Goal: Task Accomplishment & Management: Manage account settings

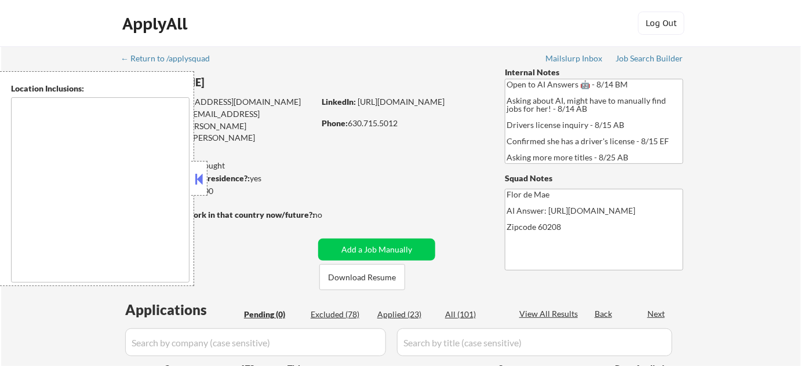
type textarea "[GEOGRAPHIC_DATA], [GEOGRAPHIC_DATA][PERSON_NAME], [GEOGRAPHIC_DATA], [GEOGRAPH…"
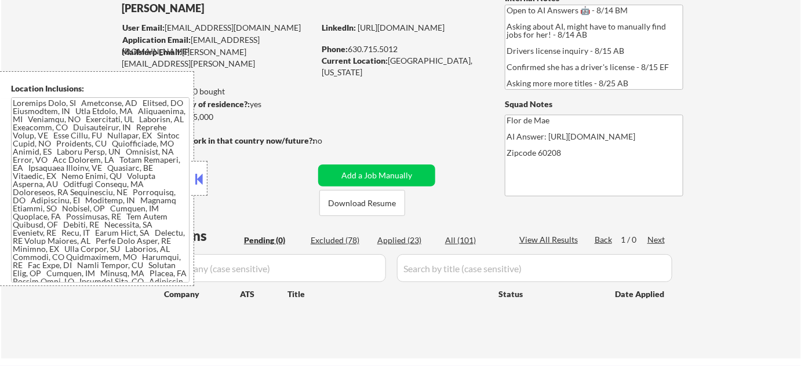
scroll to position [28, 0]
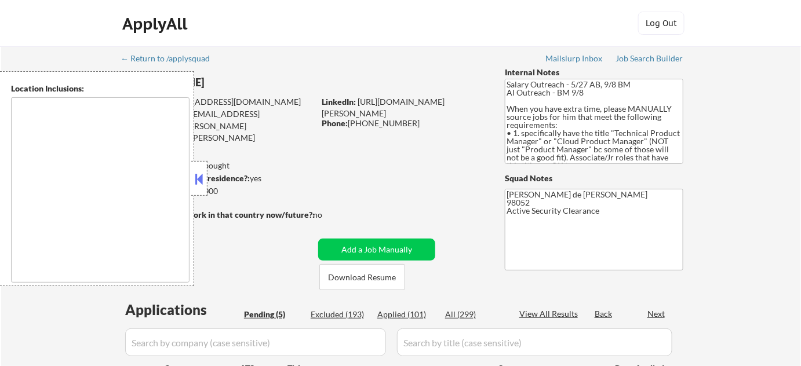
type textarea "Redmond, WA Kirkland, WA Bellevue, WA Sammamish, WA Woodinville, WA Bothell, WA…"
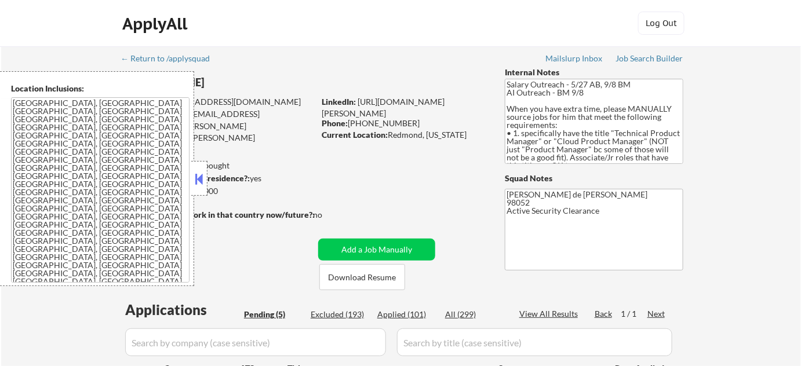
select select ""pending""
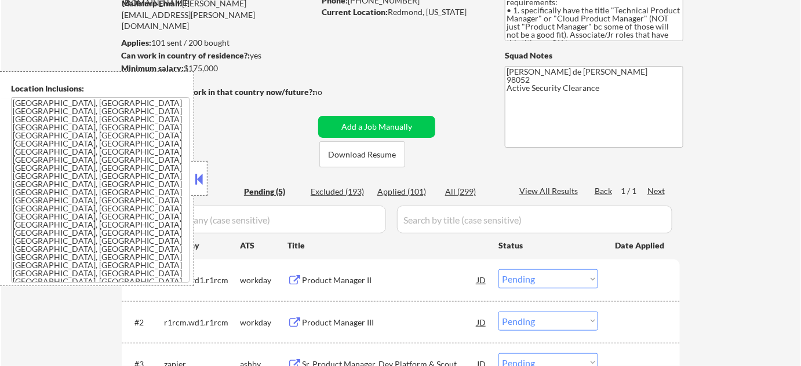
scroll to position [263, 0]
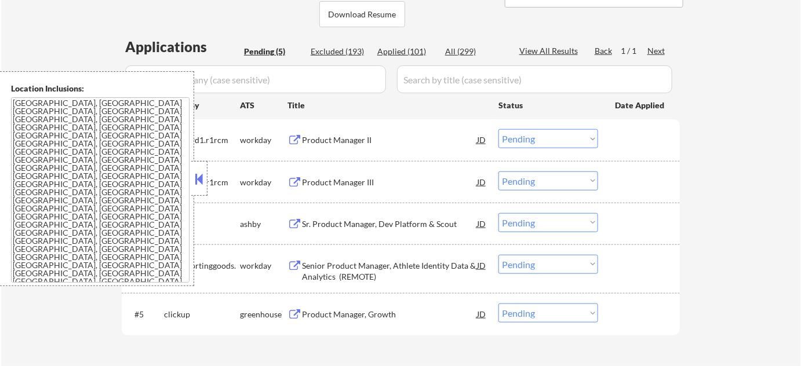
click at [195, 179] on button at bounding box center [199, 178] width 13 height 17
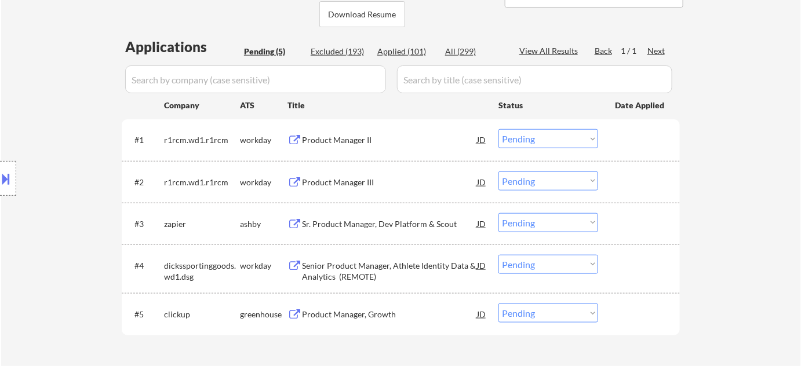
click at [365, 227] on div "Sr. Product Manager, Dev Platform & Scout" at bounding box center [389, 225] width 175 height 12
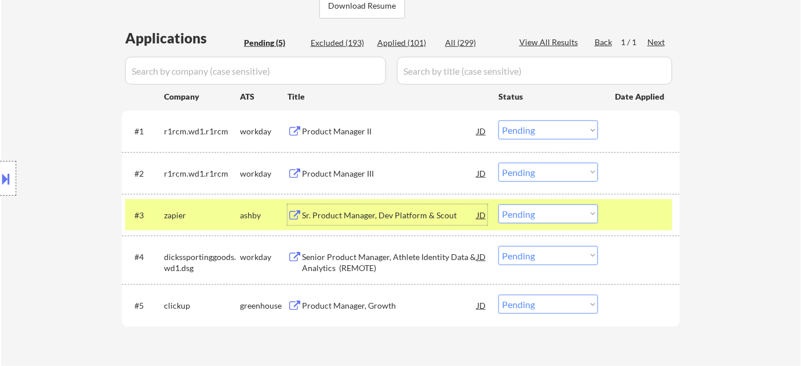
scroll to position [316, 0]
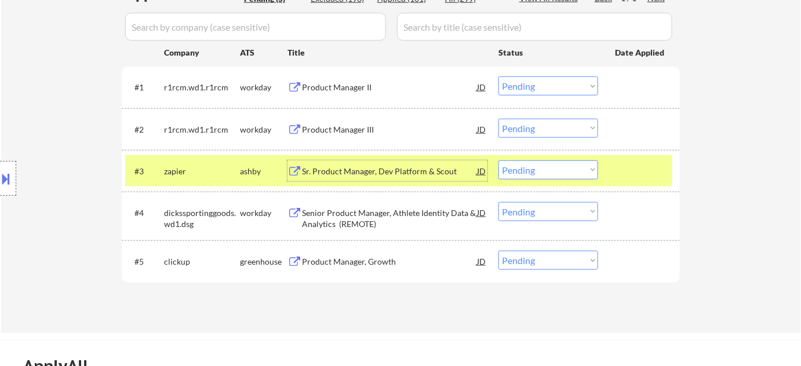
click at [535, 169] on select "Choose an option... Pending Applied Excluded (Questions) Excluded (Expired) Exc…" at bounding box center [548, 170] width 100 height 19
click at [498, 161] on select "Choose an option... Pending Applied Excluded (Questions) Excluded (Expired) Exc…" at bounding box center [548, 170] width 100 height 19
select select ""pending""
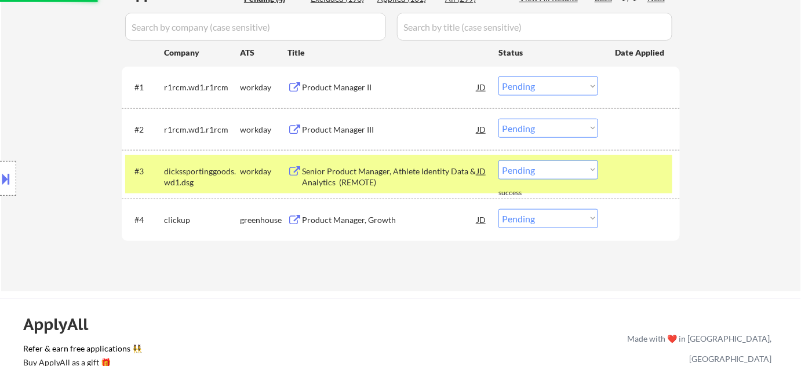
click at [352, 227] on div "Product Manager, Growth" at bounding box center [389, 219] width 175 height 21
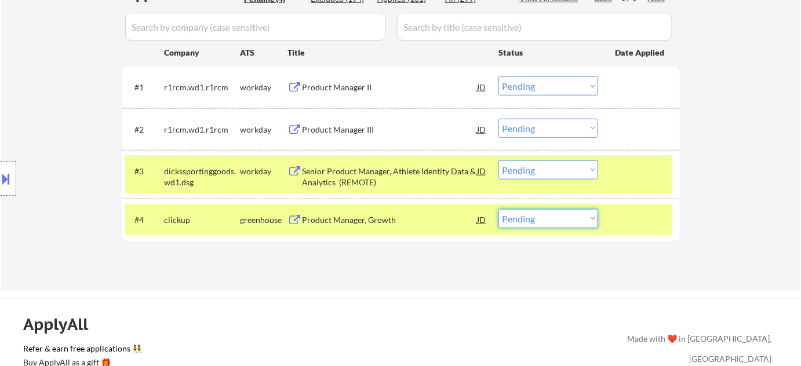
drag, startPoint x: 535, startPoint y: 220, endPoint x: 538, endPoint y: 237, distance: 17.1
click at [536, 220] on select "Choose an option... Pending Applied Excluded (Questions) Excluded (Expired) Exc…" at bounding box center [548, 218] width 100 height 19
select select ""applied""
click at [498, 209] on select "Choose an option... Pending Applied Excluded (Questions) Excluded (Expired) Exc…" at bounding box center [548, 218] width 100 height 19
click at [361, 174] on div "Senior Product Manager, Athlete Identity Data & Analytics (REMOTE)" at bounding box center [389, 177] width 175 height 23
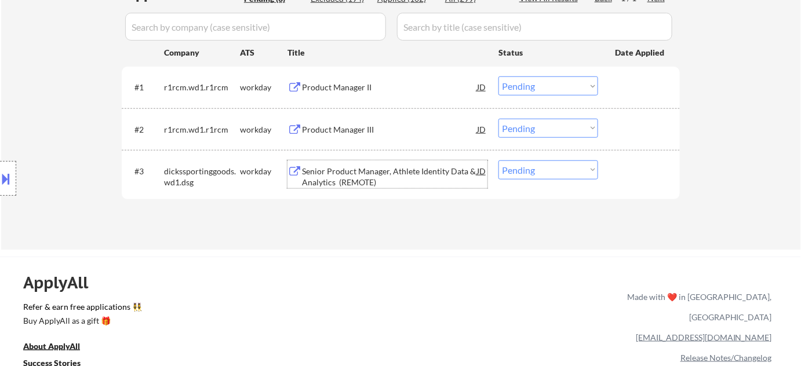
click at [538, 174] on select "Choose an option... Pending Applied Excluded (Questions) Excluded (Expired) Exc…" at bounding box center [548, 170] width 100 height 19
select select ""excluded__salary_""
click at [498, 161] on select "Choose an option... Pending Applied Excluded (Questions) Excluded (Expired) Exc…" at bounding box center [548, 170] width 100 height 19
click at [339, 82] on div "Product Manager II" at bounding box center [389, 88] width 175 height 12
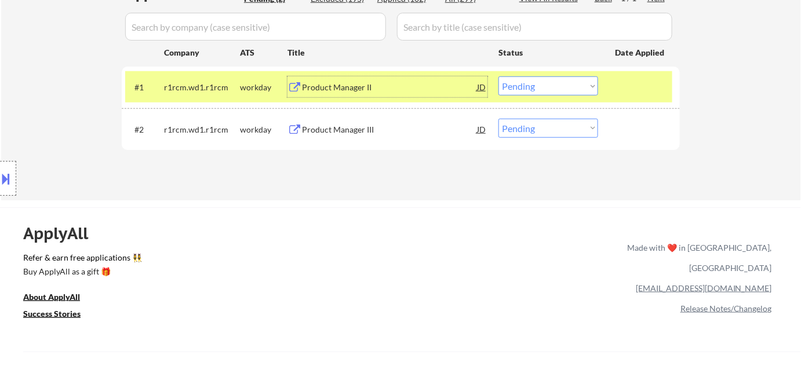
drag, startPoint x: 542, startPoint y: 84, endPoint x: 545, endPoint y: 90, distance: 6.5
click at [542, 84] on select "Choose an option... Pending Applied Excluded (Questions) Excluded (Expired) Exc…" at bounding box center [548, 86] width 100 height 19
click at [498, 77] on select "Choose an option... Pending Applied Excluded (Questions) Excluded (Expired) Exc…" at bounding box center [548, 86] width 100 height 19
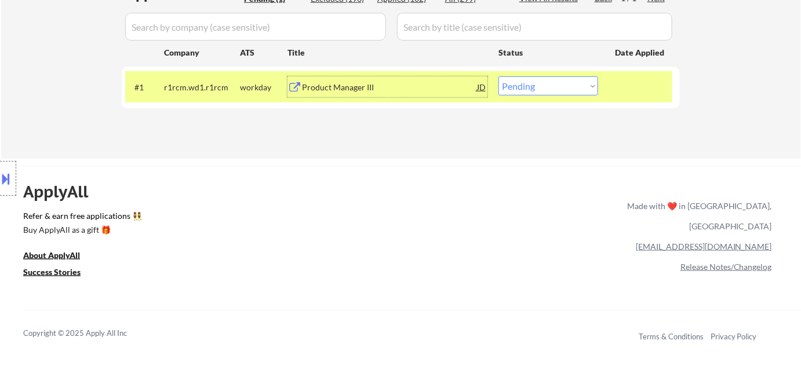
click at [334, 94] on div "Product Manager III" at bounding box center [389, 87] width 175 height 21
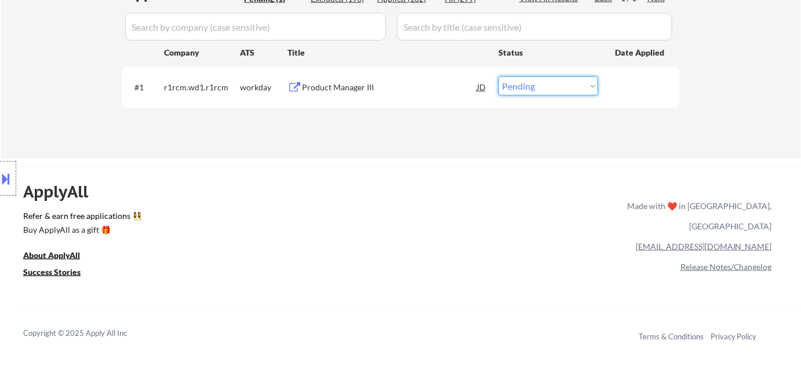
click at [552, 81] on select "Choose an option... Pending Applied Excluded (Questions) Excluded (Expired) Exc…" at bounding box center [548, 86] width 100 height 19
select select ""excluded__salary_""
click at [498, 77] on select "Choose an option... Pending Applied Excluded (Questions) Excluded (Expired) Exc…" at bounding box center [548, 86] width 100 height 19
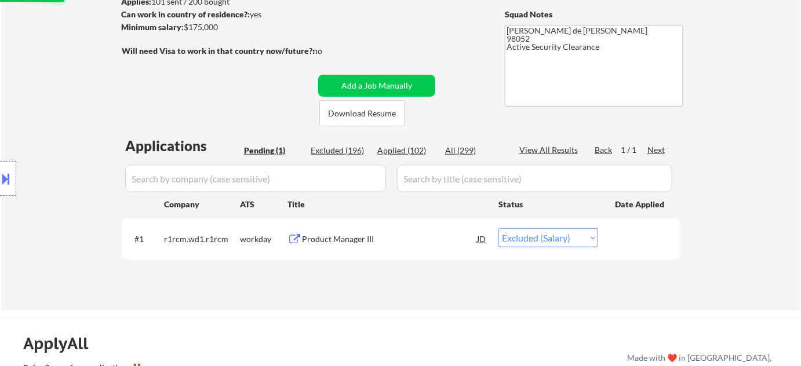
scroll to position [158, 0]
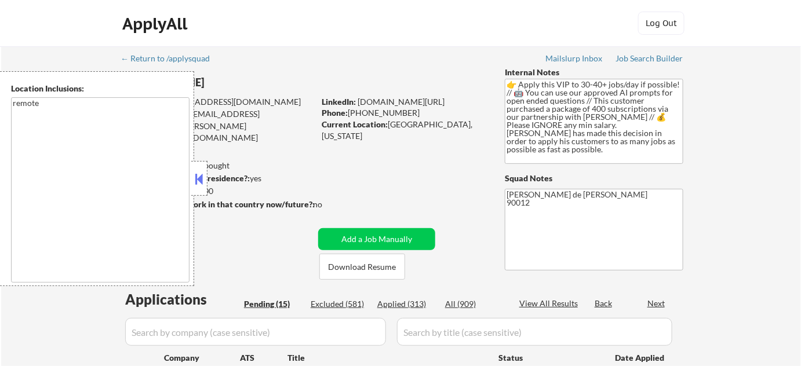
select select ""pending""
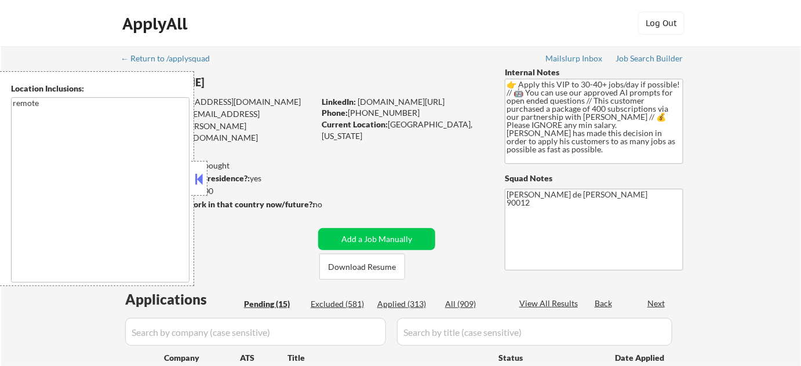
select select ""pending""
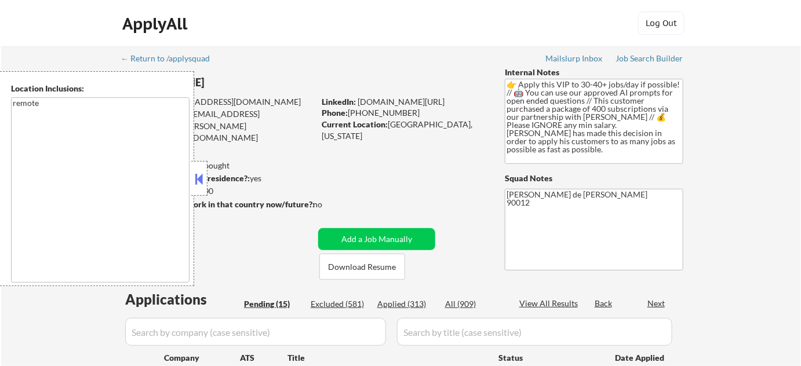
select select ""pending""
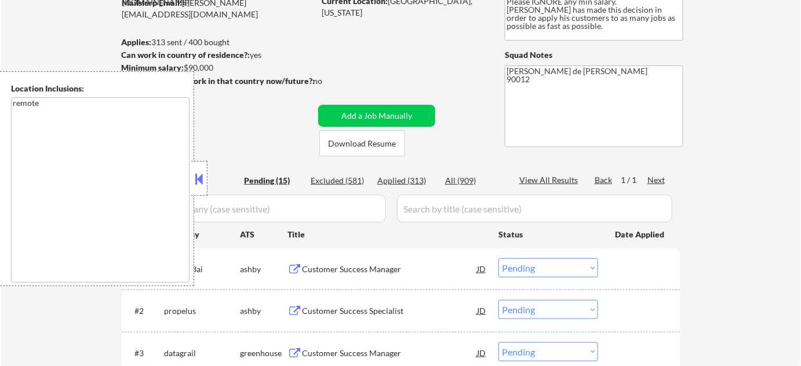
scroll to position [369, 0]
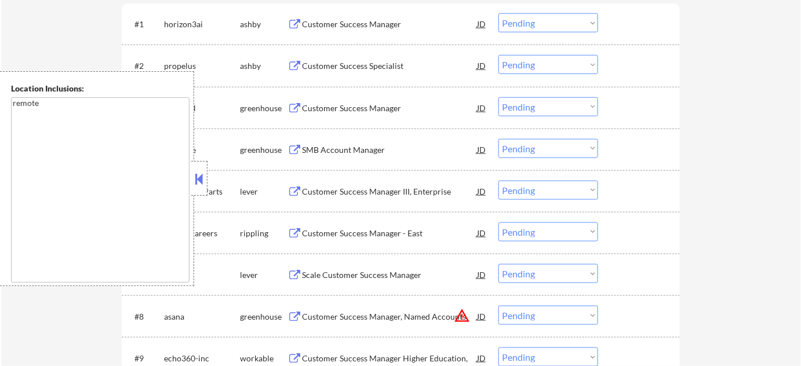
click at [199, 183] on button at bounding box center [199, 178] width 13 height 17
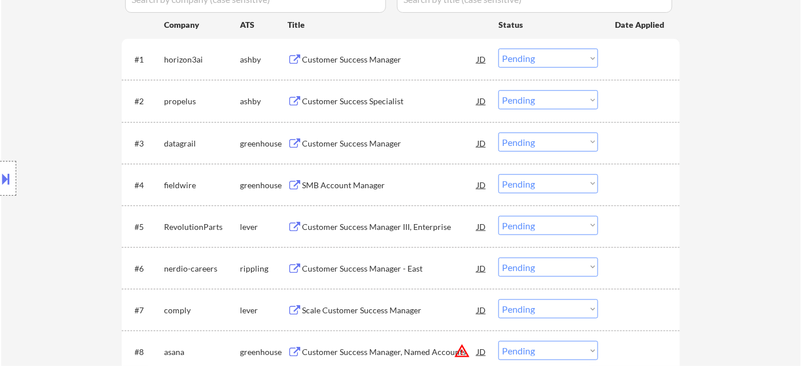
scroll to position [316, 0]
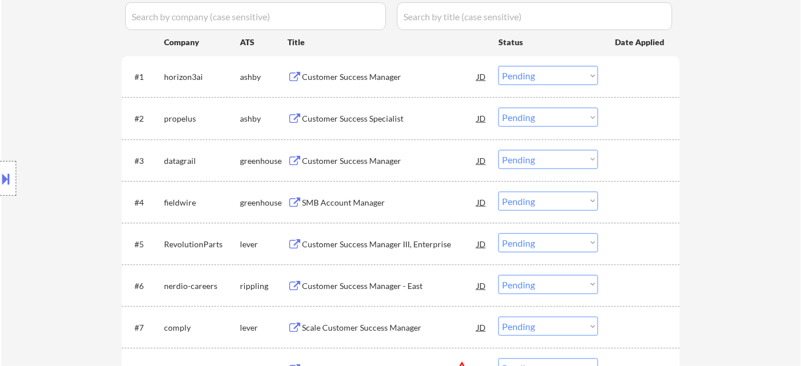
click at [355, 158] on div "Customer Success Manager" at bounding box center [389, 161] width 175 height 12
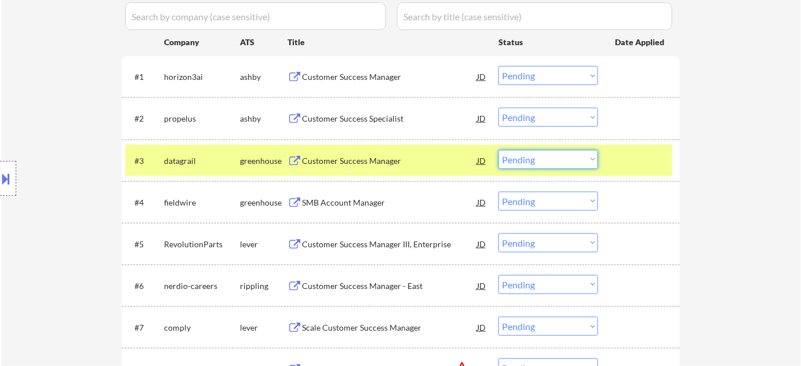
drag, startPoint x: 534, startPoint y: 159, endPoint x: 619, endPoint y: 349, distance: 207.6
click at [534, 159] on select "Choose an option... Pending Applied Excluded (Questions) Excluded (Expired) Exc…" at bounding box center [548, 159] width 100 height 19
click at [498, 150] on select "Choose an option... Pending Applied Excluded (Questions) Excluded (Expired) Exc…" at bounding box center [548, 159] width 100 height 19
click at [372, 123] on div "Customer Success Specialist" at bounding box center [389, 119] width 175 height 12
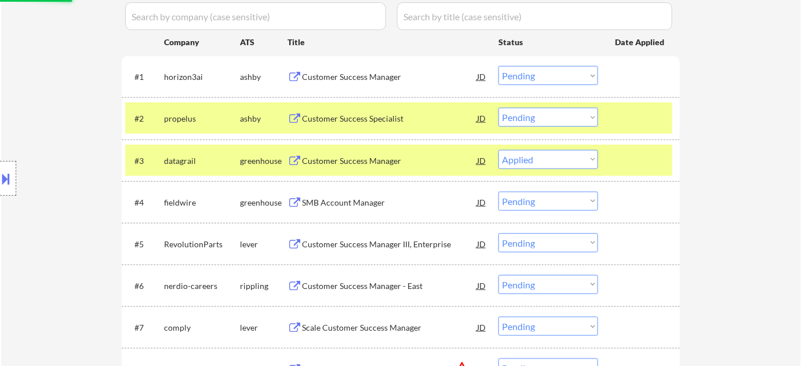
select select ""pending""
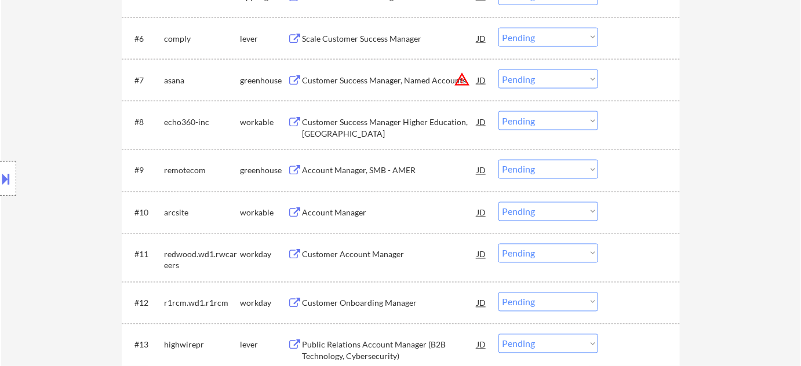
scroll to position [580, 0]
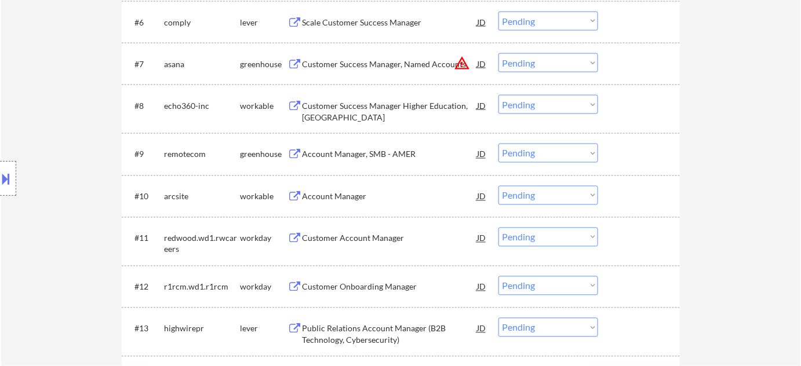
click at [347, 195] on div "Account Manager" at bounding box center [389, 197] width 175 height 12
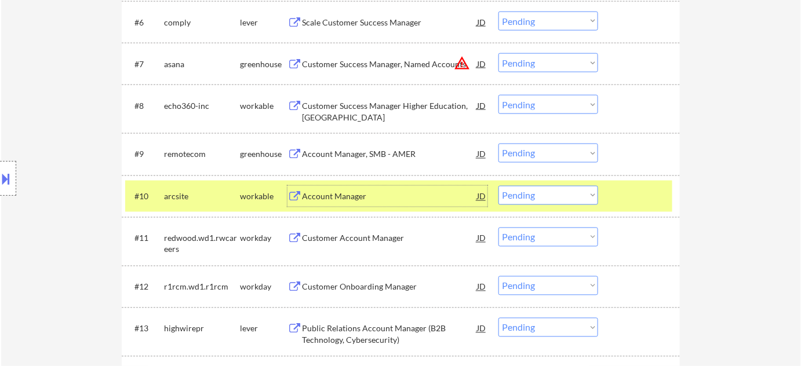
click at [519, 200] on select "Choose an option... Pending Applied Excluded (Questions) Excluded (Expired) Exc…" at bounding box center [548, 195] width 100 height 19
click at [498, 186] on select "Choose an option... Pending Applied Excluded (Questions) Excluded (Expired) Exc…" at bounding box center [548, 195] width 100 height 19
select select ""pending""
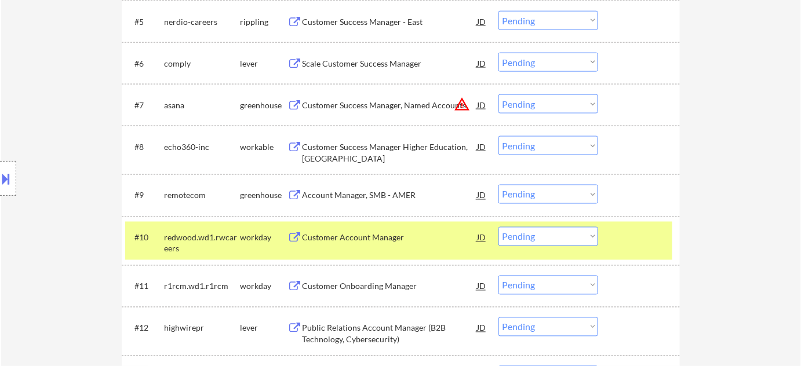
scroll to position [474, 0]
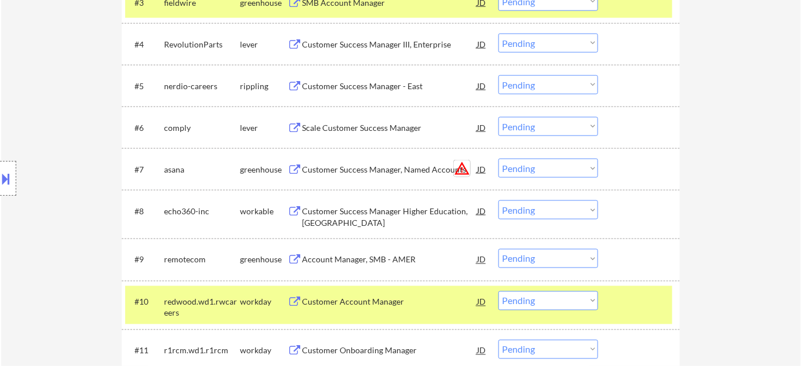
click at [464, 166] on button "warning_amber" at bounding box center [462, 169] width 16 height 16
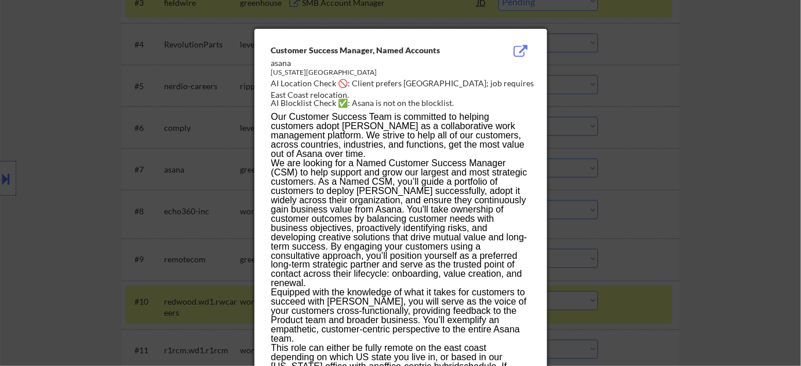
click at [602, 185] on div at bounding box center [400, 183] width 801 height 366
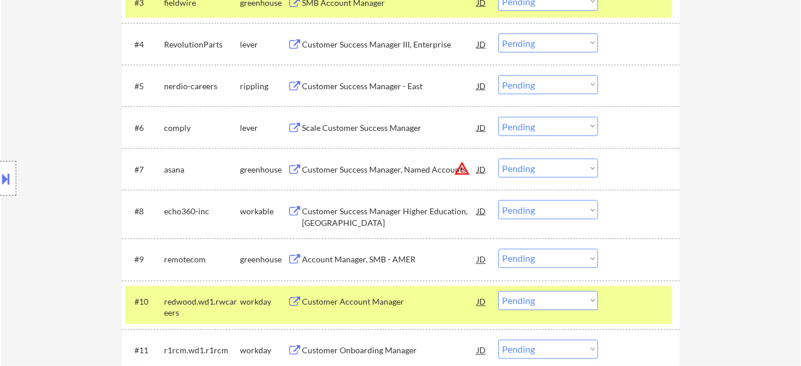
click at [548, 174] on select "Choose an option... Pending Applied Excluded (Questions) Excluded (Expired) Exc…" at bounding box center [548, 168] width 100 height 19
click at [498, 159] on select "Choose an option... Pending Applied Excluded (Questions) Excluded (Expired) Exc…" at bounding box center [548, 168] width 100 height 19
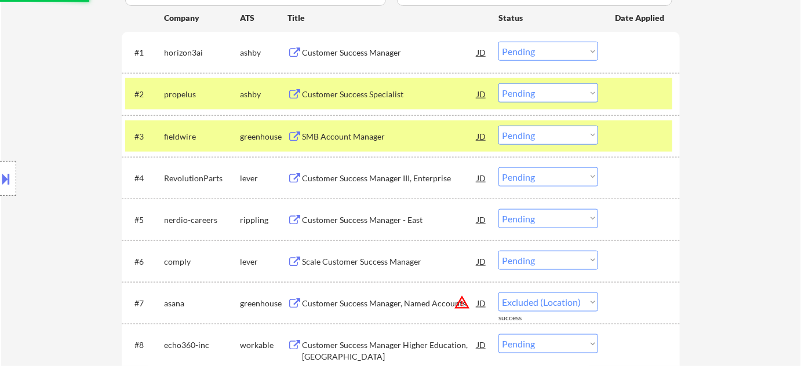
scroll to position [316, 0]
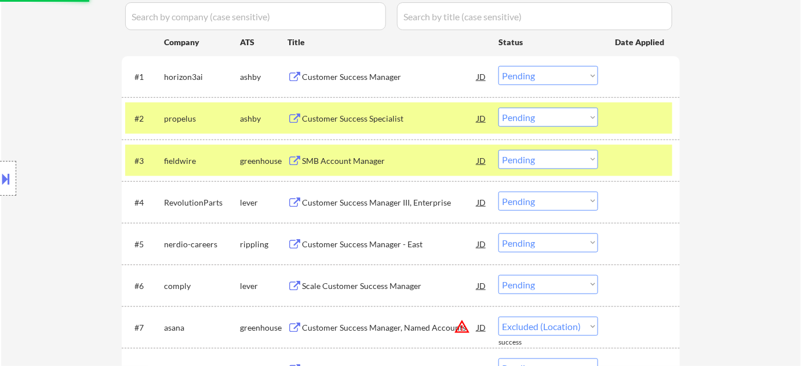
select select ""pending""
click at [360, 160] on div "SMB Account Manager" at bounding box center [389, 161] width 175 height 12
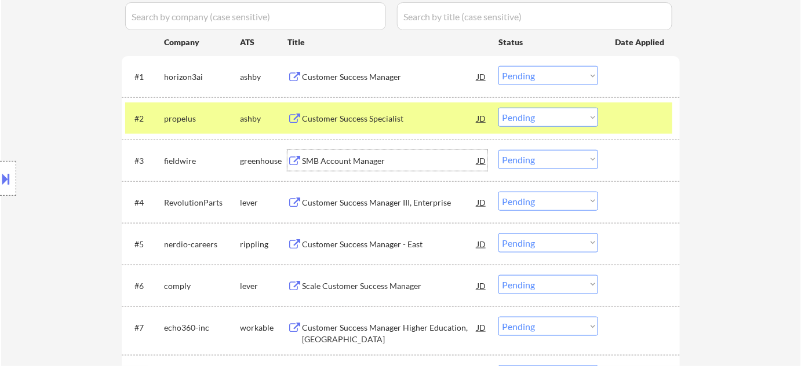
click at [533, 156] on select "Choose an option... Pending Applied Excluded (Questions) Excluded (Expired) Exc…" at bounding box center [548, 159] width 100 height 19
click at [498, 150] on select "Choose an option... Pending Applied Excluded (Questions) Excluded (Expired) Exc…" at bounding box center [548, 159] width 100 height 19
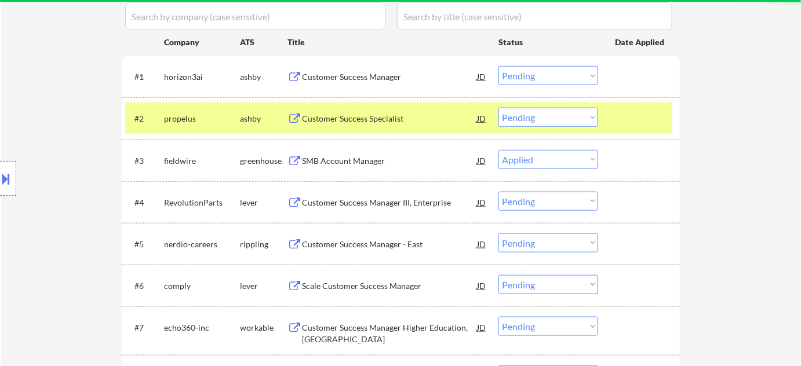
select select ""pending""
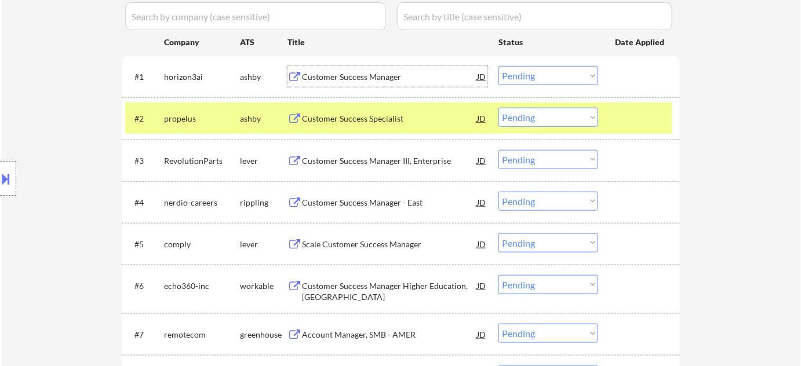
click at [341, 76] on div "Customer Success Manager" at bounding box center [389, 77] width 175 height 12
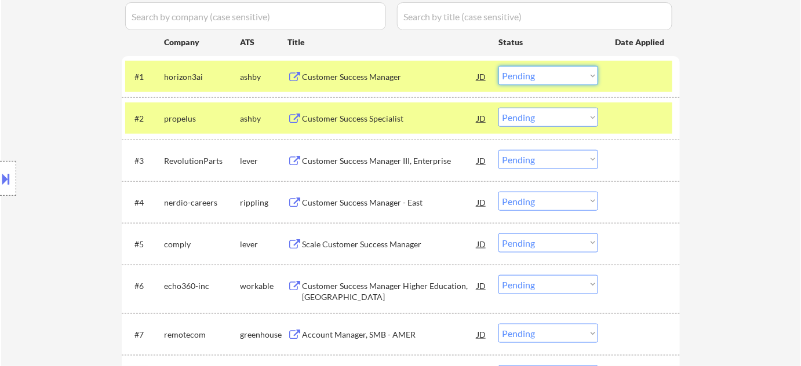
click at [519, 74] on select "Choose an option... Pending Applied Excluded (Questions) Excluded (Expired) Exc…" at bounding box center [548, 75] width 100 height 19
click at [498, 66] on select "Choose an option... Pending Applied Excluded (Questions) Excluded (Expired) Exc…" at bounding box center [548, 75] width 100 height 19
select select ""pending""
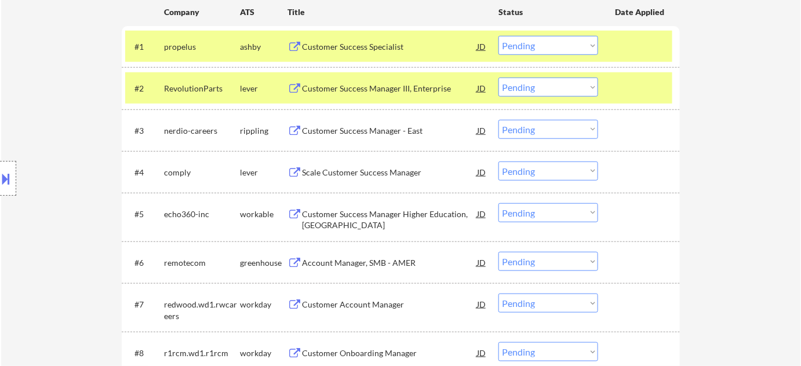
scroll to position [263, 0]
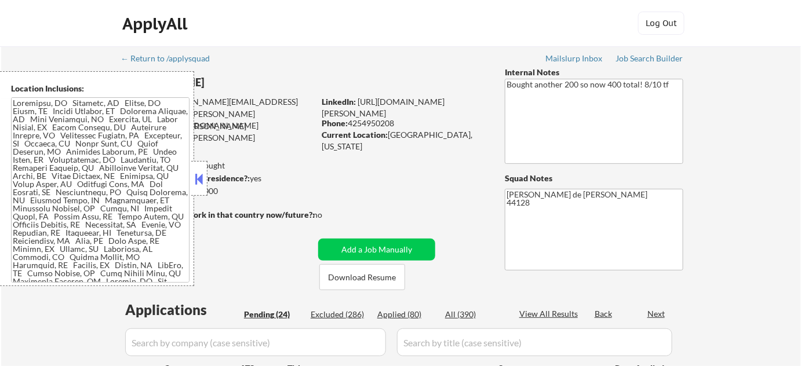
select select ""pending""
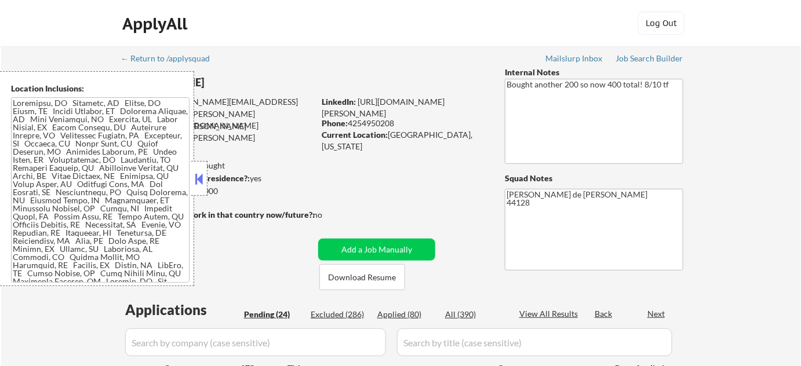
select select ""pending""
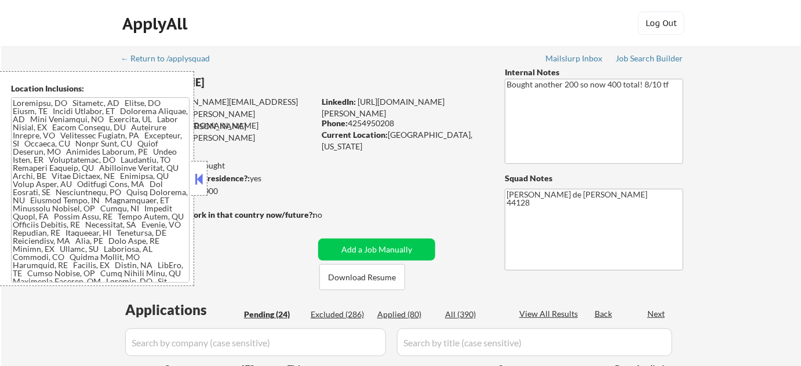
select select ""pending""
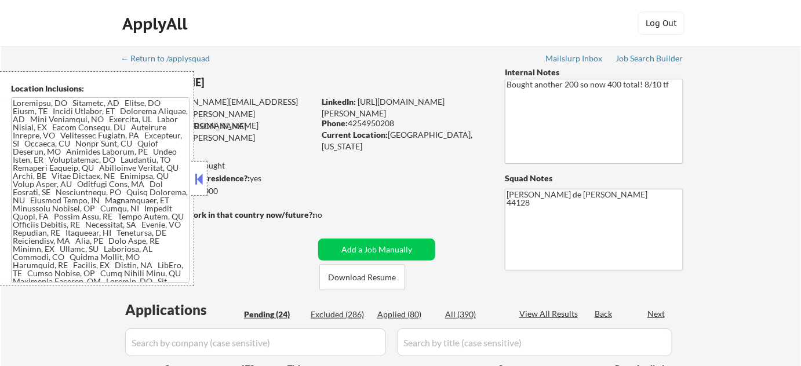
select select ""pending""
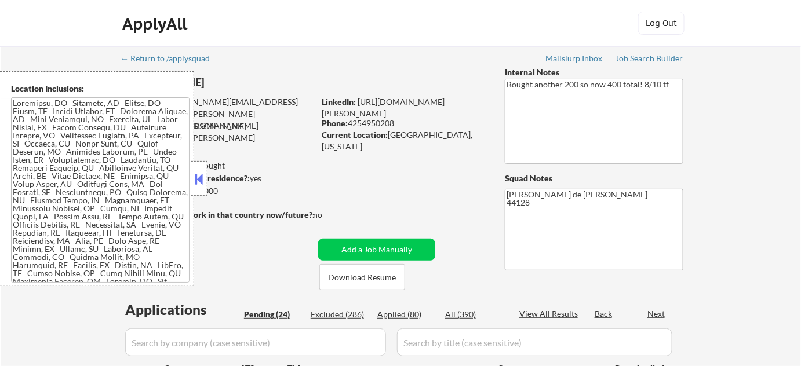
select select ""pending""
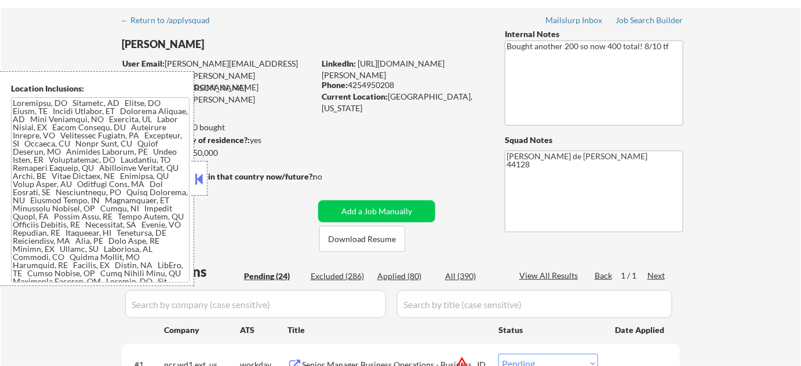
scroll to position [210, 0]
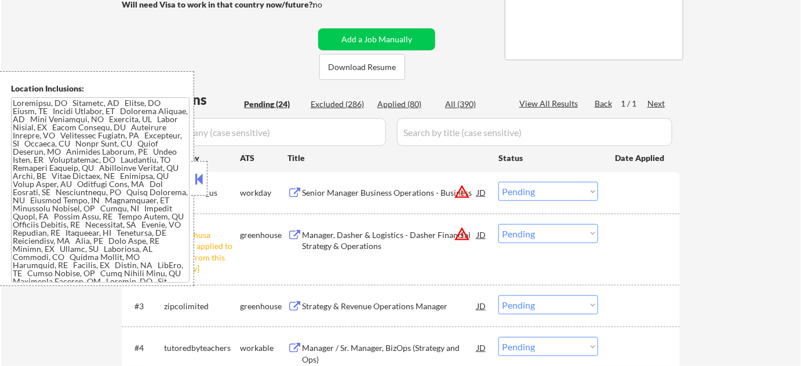
click at [201, 185] on button at bounding box center [199, 178] width 13 height 17
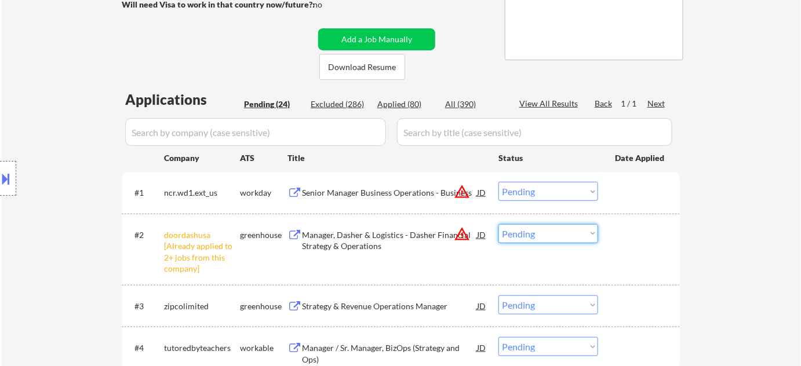
drag, startPoint x: 557, startPoint y: 235, endPoint x: 557, endPoint y: 253, distance: 17.4
click at [557, 235] on select "Choose an option... Pending Applied Excluded (Questions) Excluded (Expired) Exc…" at bounding box center [548, 233] width 100 height 19
click at [498, 224] on select "Choose an option... Pending Applied Excluded (Questions) Excluded (Expired) Exc…" at bounding box center [548, 233] width 100 height 19
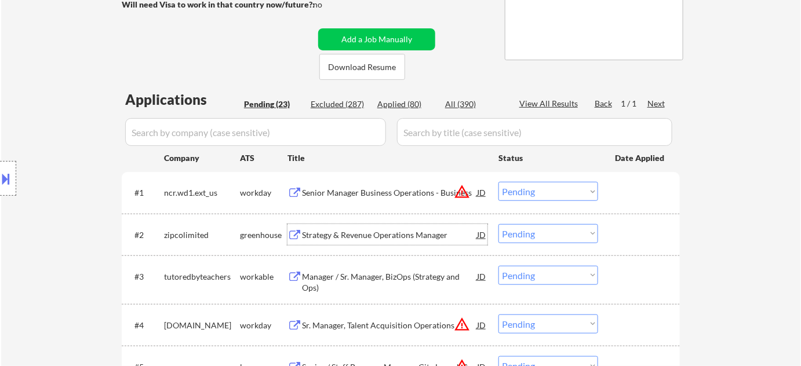
click at [347, 233] on div "Strategy & Revenue Operations Manager" at bounding box center [389, 236] width 175 height 12
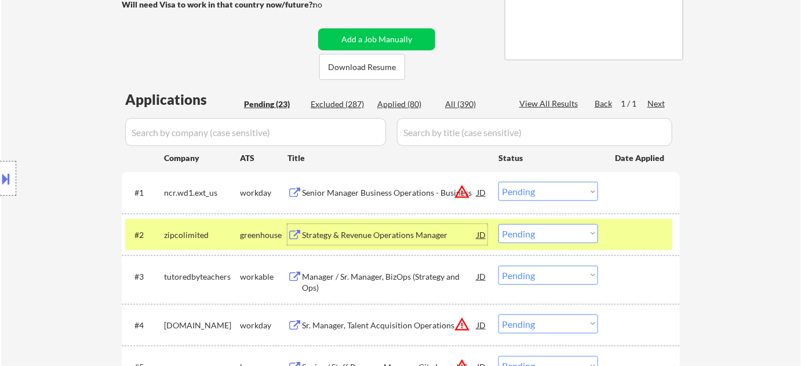
click at [538, 235] on select "Choose an option... Pending Applied Excluded (Questions) Excluded (Expired) Exc…" at bounding box center [548, 233] width 100 height 19
click at [498, 224] on select "Choose an option... Pending Applied Excluded (Questions) Excluded (Expired) Exc…" at bounding box center [548, 233] width 100 height 19
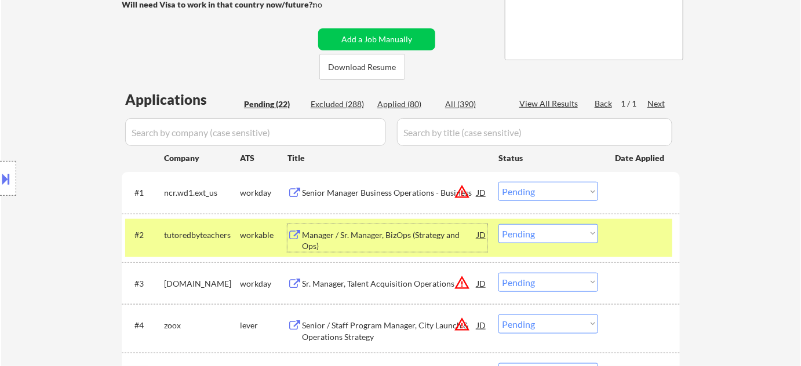
click at [334, 234] on div "Manager / Sr. Manager, BizOps (Strategy and Ops)" at bounding box center [389, 241] width 175 height 23
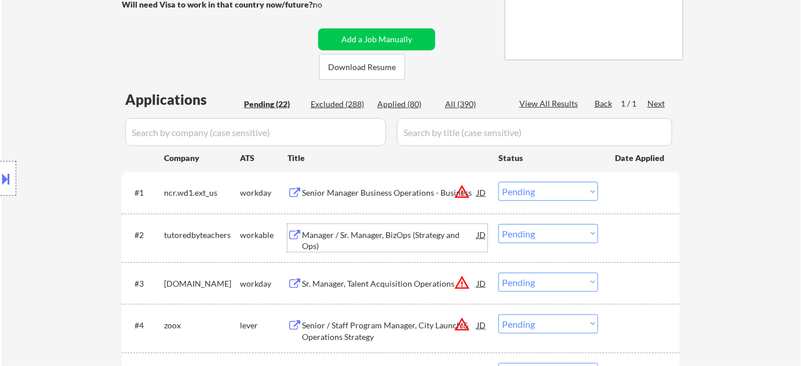
click at [558, 242] on select "Choose an option... Pending Applied Excluded (Questions) Excluded (Expired) Exc…" at bounding box center [548, 233] width 100 height 19
click at [546, 234] on select "Choose an option... Pending Applied Excluded (Questions) Excluded (Expired) Exc…" at bounding box center [548, 233] width 100 height 19
click at [498, 224] on select "Choose an option... Pending Applied Excluded (Questions) Excluded (Expired) Exc…" at bounding box center [548, 233] width 100 height 19
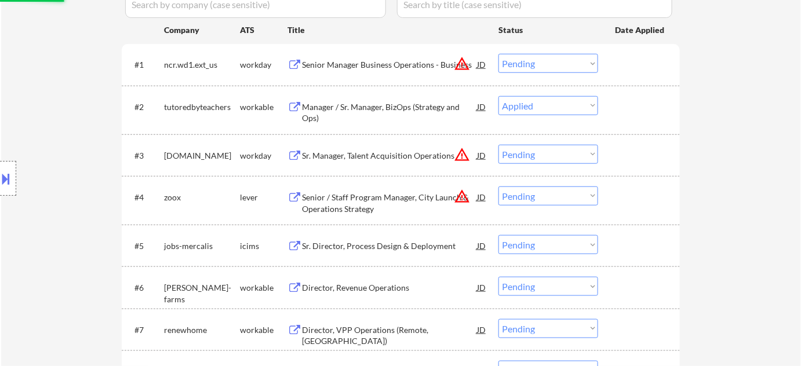
scroll to position [369, 0]
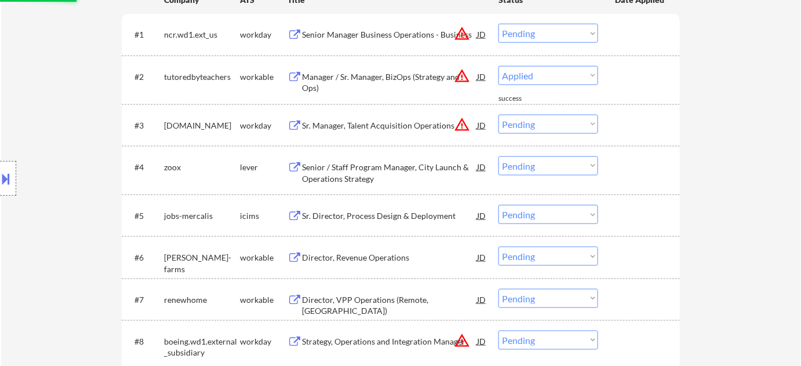
select select ""pending""
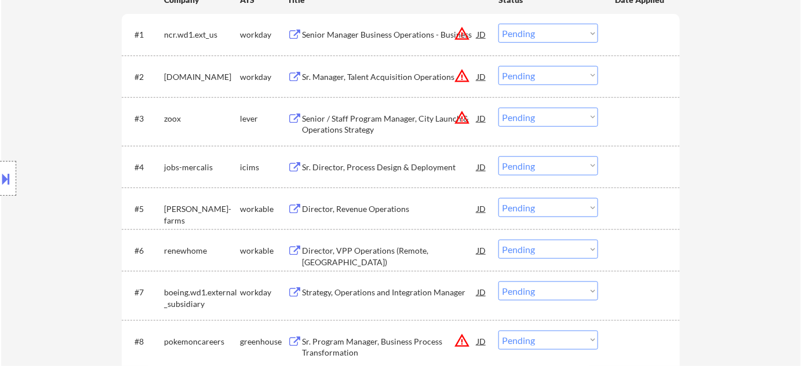
click at [361, 213] on div "Director, Revenue Operations" at bounding box center [389, 209] width 175 height 12
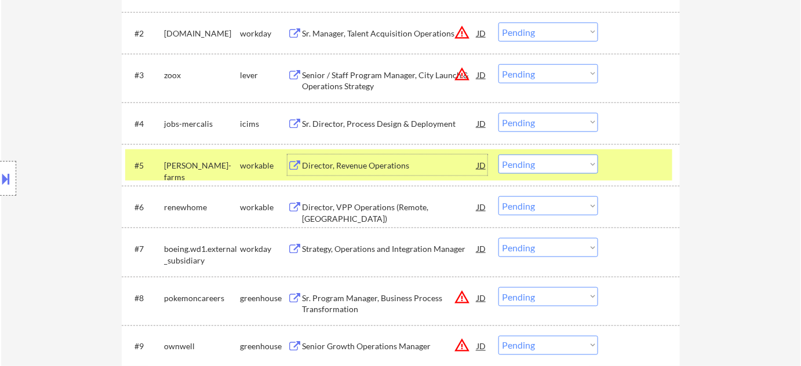
scroll to position [474, 0]
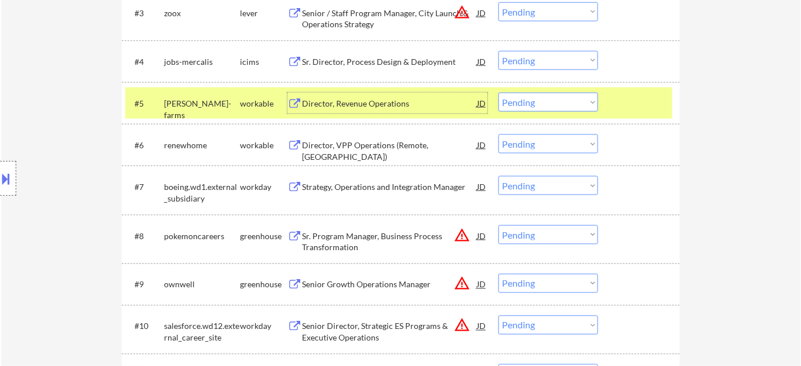
click at [519, 102] on select "Choose an option... Pending Applied Excluded (Questions) Excluded (Expired) Exc…" at bounding box center [548, 102] width 100 height 19
click at [498, 93] on select "Choose an option... Pending Applied Excluded (Questions) Excluded (Expired) Exc…" at bounding box center [548, 102] width 100 height 19
select select ""pending""
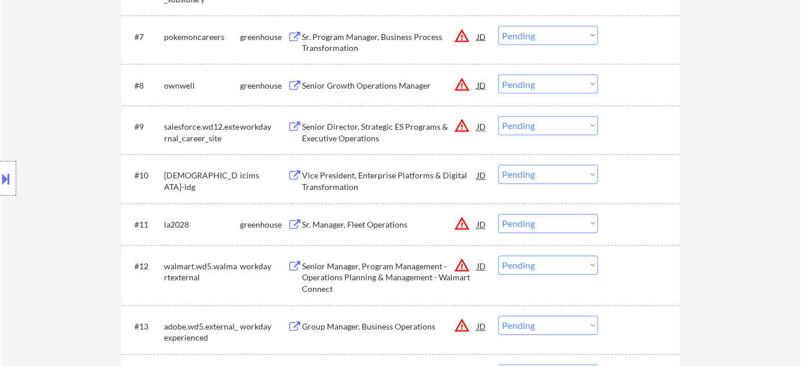
scroll to position [843, 0]
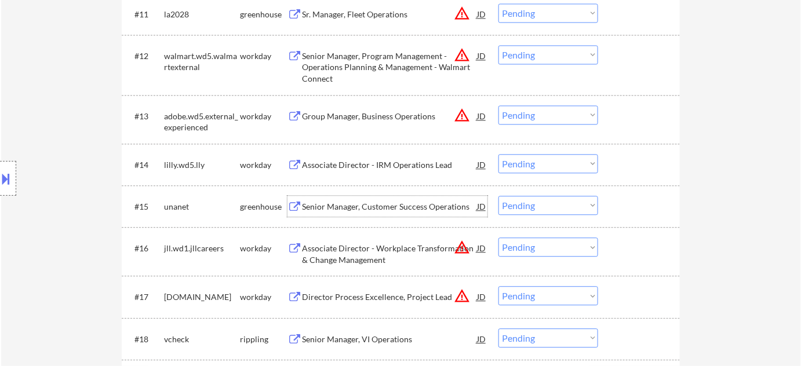
click at [387, 203] on div "Senior Manager, Customer Success Operations" at bounding box center [389, 207] width 175 height 12
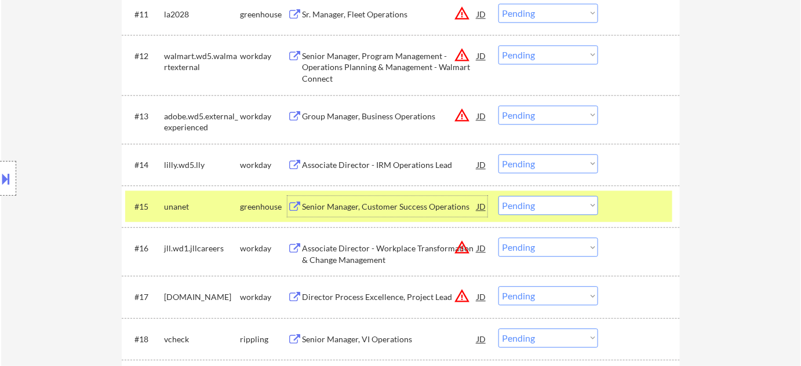
drag, startPoint x: 520, startPoint y: 200, endPoint x: 526, endPoint y: 213, distance: 14.3
click at [520, 199] on select "Choose an option... Pending Applied Excluded (Questions) Excluded (Expired) Exc…" at bounding box center [548, 205] width 100 height 19
click at [498, 196] on select "Choose an option... Pending Applied Excluded (Questions) Excluded (Expired) Exc…" at bounding box center [548, 205] width 100 height 19
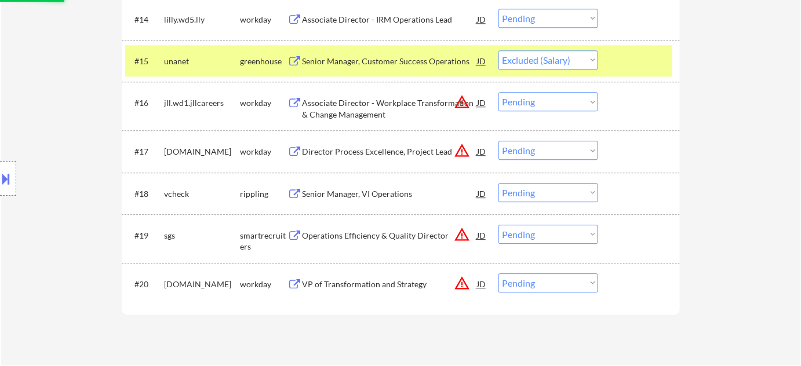
scroll to position [1054, 0]
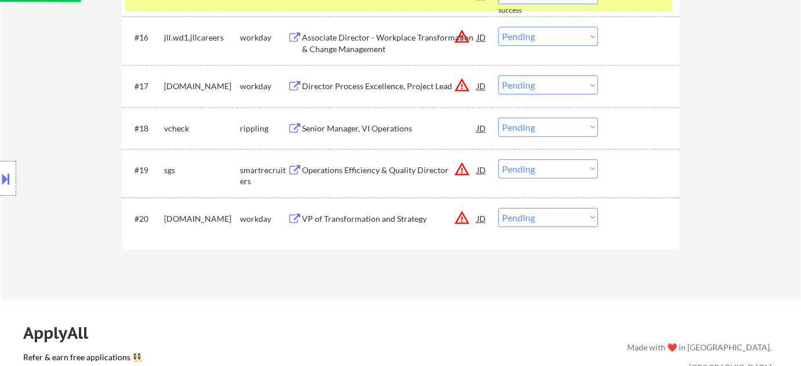
click at [378, 133] on div "Senior Manager, VI Operations" at bounding box center [389, 129] width 175 height 12
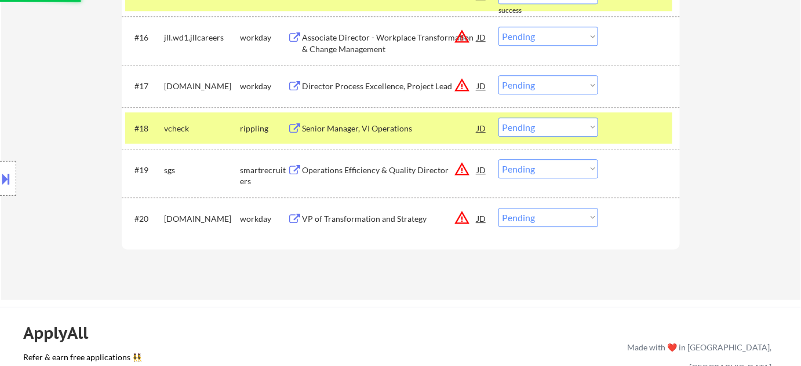
select select ""pending""
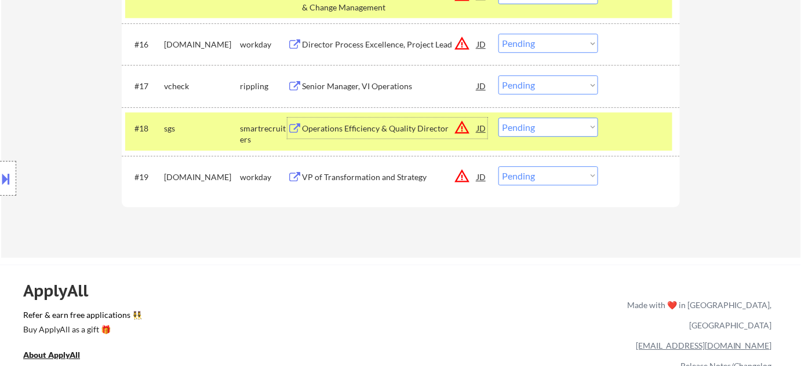
drag, startPoint x: 530, startPoint y: 88, endPoint x: 533, endPoint y: 94, distance: 7.3
click at [530, 88] on select "Choose an option... Pending Applied Excluded (Questions) Excluded (Expired) Exc…" at bounding box center [548, 84] width 100 height 19
click at [498, 75] on select "Choose an option... Pending Applied Excluded (Questions) Excluded (Expired) Exc…" at bounding box center [548, 84] width 100 height 19
click at [403, 126] on div "Operations Efficiency & Quality Director" at bounding box center [389, 129] width 175 height 12
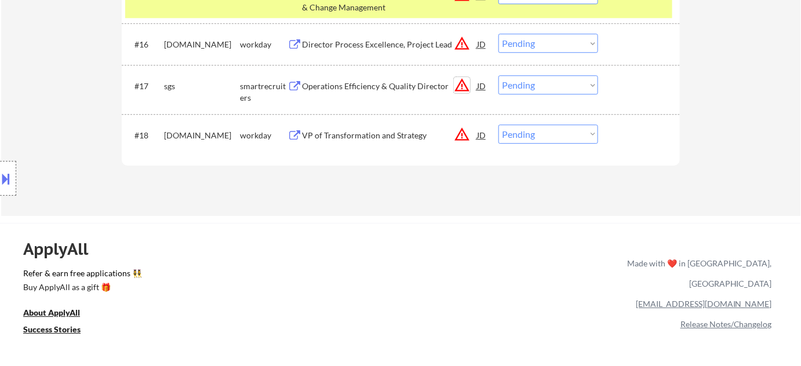
click at [461, 86] on button "warning_amber" at bounding box center [462, 85] width 16 height 16
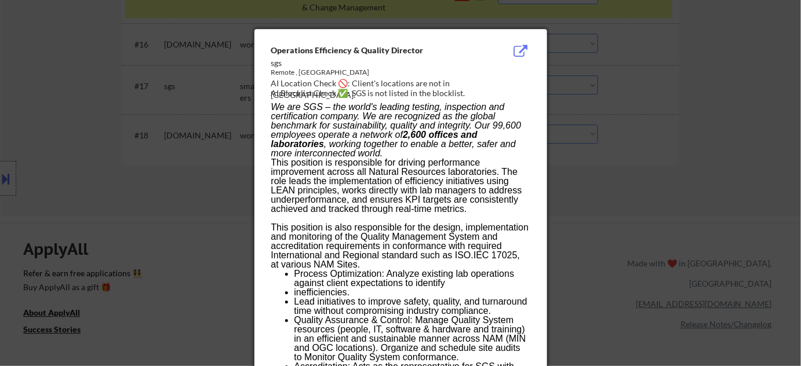
drag, startPoint x: 598, startPoint y: 177, endPoint x: 568, endPoint y: 131, distance: 55.3
click at [598, 177] on div at bounding box center [400, 183] width 801 height 366
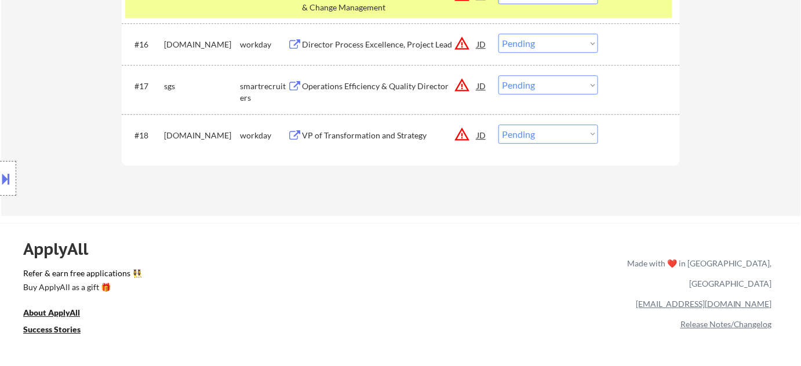
click at [543, 89] on select "Choose an option... Pending Applied Excluded (Questions) Excluded (Expired) Exc…" at bounding box center [548, 84] width 100 height 19
click at [498, 75] on select "Choose an option... Pending Applied Excluded (Questions) Excluded (Expired) Exc…" at bounding box center [548, 84] width 100 height 19
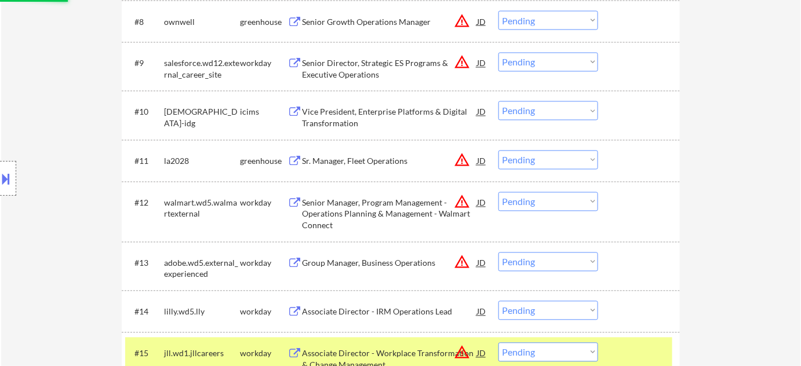
scroll to position [684, 0]
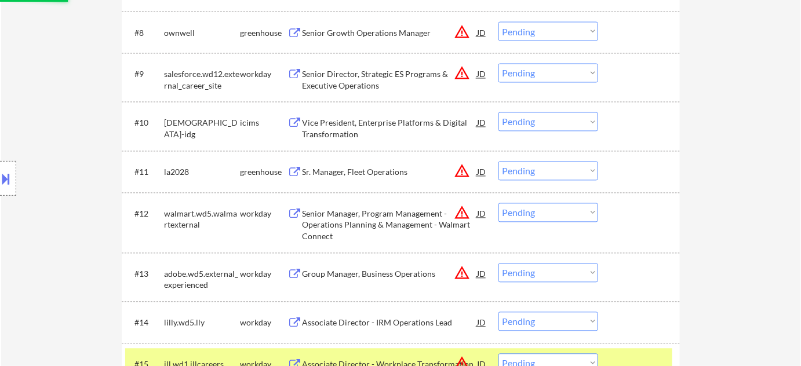
select select ""pending""
click at [396, 176] on div "Sr. Manager, Fleet Operations" at bounding box center [389, 173] width 175 height 12
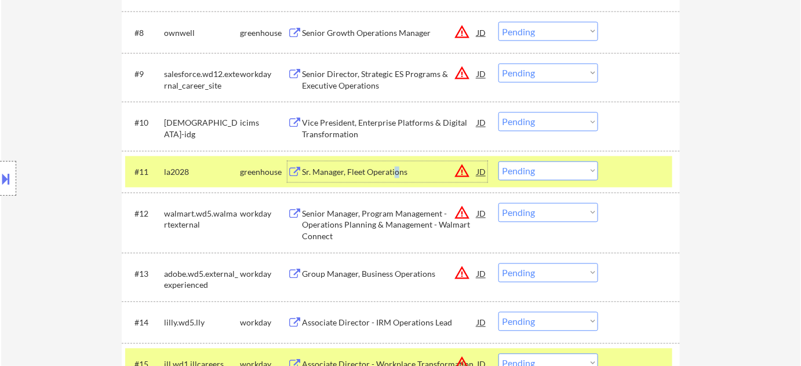
click at [533, 172] on select "Choose an option... Pending Applied Excluded (Questions) Excluded (Expired) Exc…" at bounding box center [548, 171] width 100 height 19
click at [498, 162] on select "Choose an option... Pending Applied Excluded (Questions) Excluded (Expired) Exc…" at bounding box center [548, 171] width 100 height 19
select select ""pending""
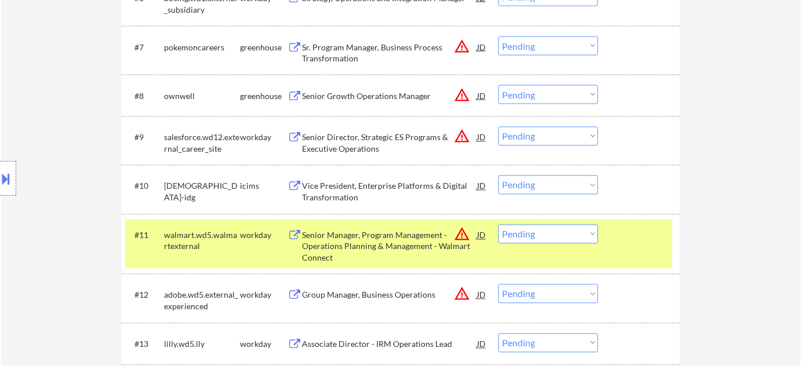
scroll to position [580, 0]
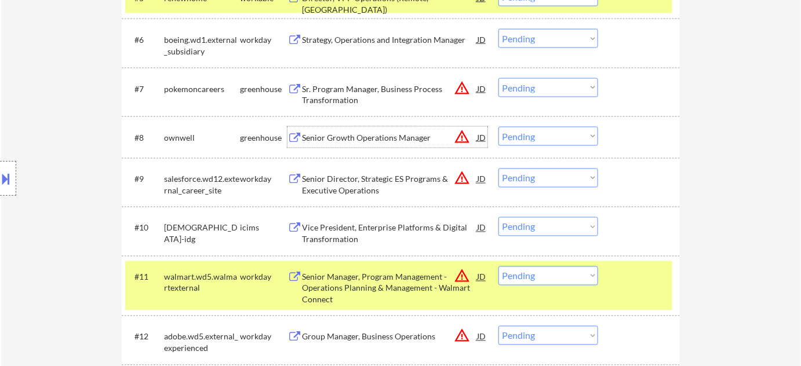
click at [398, 133] on div "Senior Growth Operations Manager" at bounding box center [389, 138] width 175 height 12
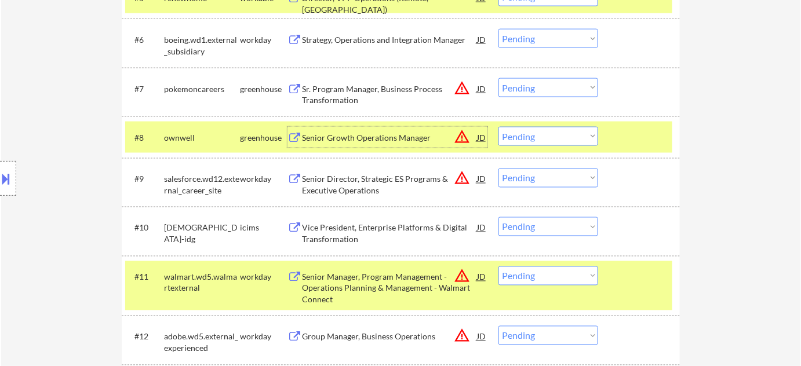
click at [13, 179] on div at bounding box center [8, 178] width 16 height 35
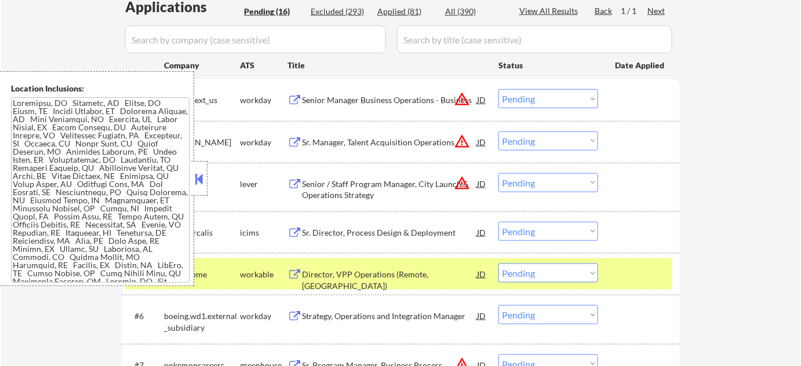
scroll to position [578, 0]
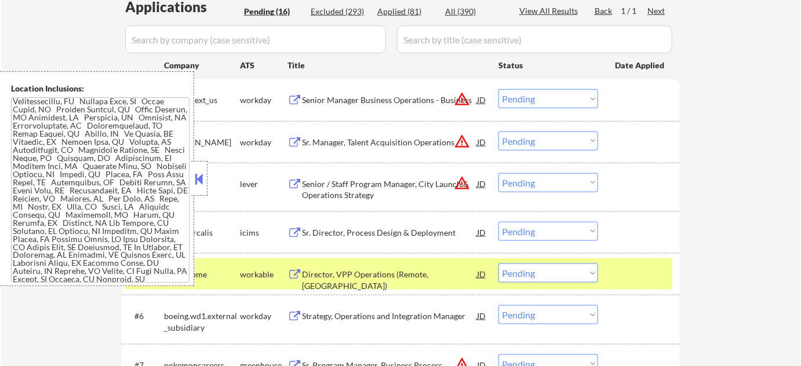
click at [208, 181] on div "zoox" at bounding box center [202, 185] width 76 height 12
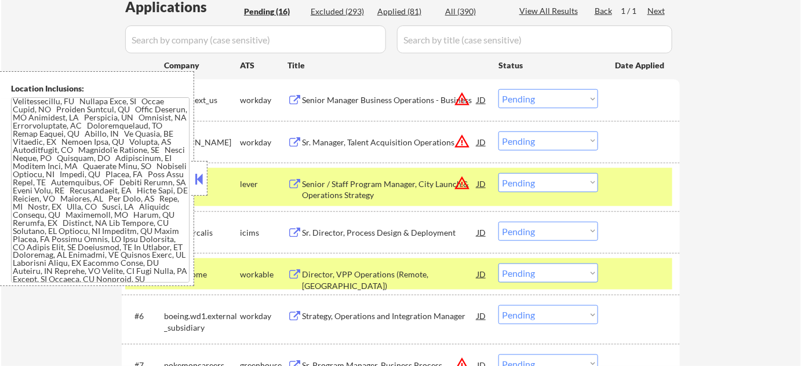
click at [204, 185] on button at bounding box center [199, 178] width 13 height 17
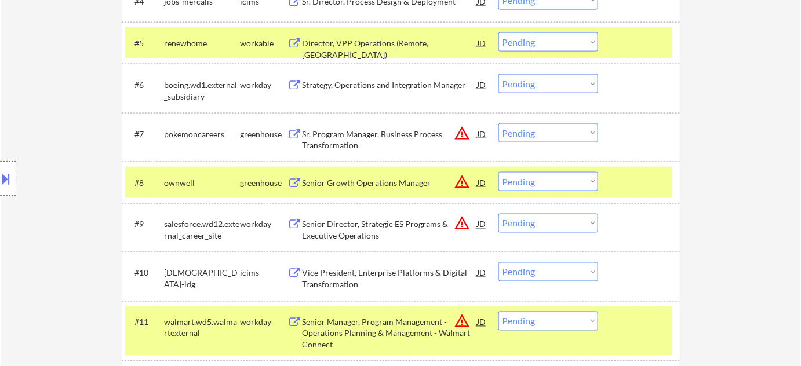
scroll to position [567, 0]
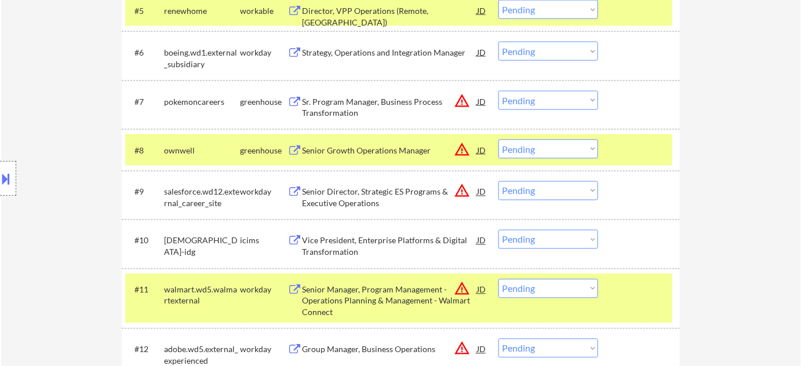
click at [467, 150] on button "warning_amber" at bounding box center [462, 149] width 16 height 16
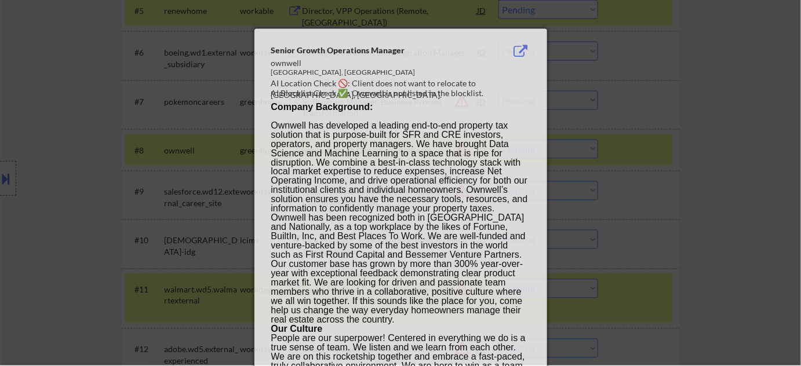
click at [612, 158] on div at bounding box center [400, 182] width 801 height 366
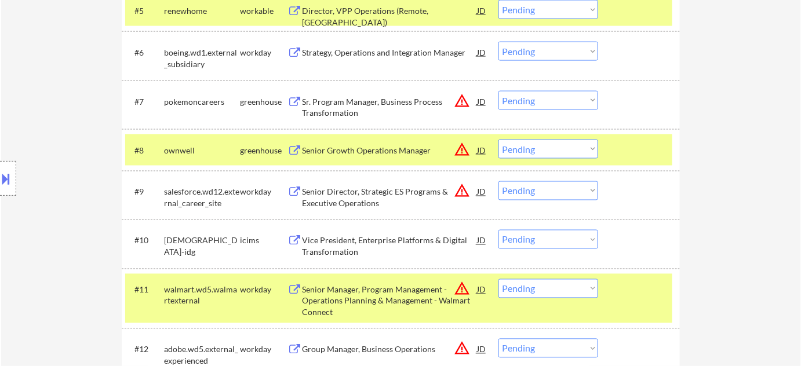
drag, startPoint x: 582, startPoint y: 152, endPoint x: 576, endPoint y: 157, distance: 7.9
click at [582, 152] on select "Choose an option... Pending Applied Excluded (Questions) Excluded (Expired) Exc…" at bounding box center [548, 149] width 100 height 19
click at [498, 140] on select "Choose an option... Pending Applied Excluded (Questions) Excluded (Expired) Exc…" at bounding box center [548, 149] width 100 height 19
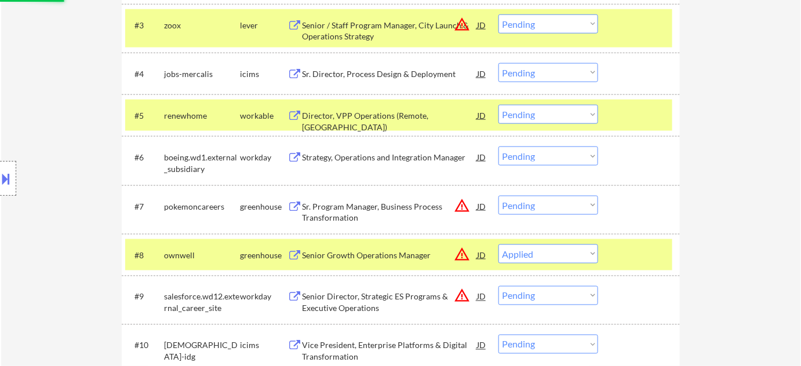
scroll to position [461, 0]
select select ""pending""
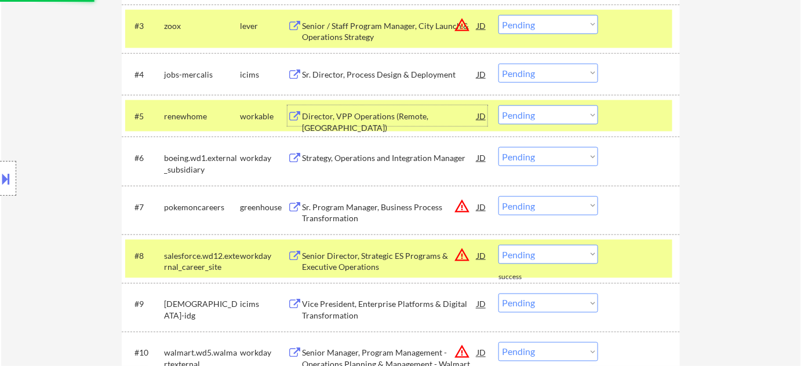
click at [397, 114] on div "Director, VPP Operations (Remote, US)" at bounding box center [389, 122] width 175 height 23
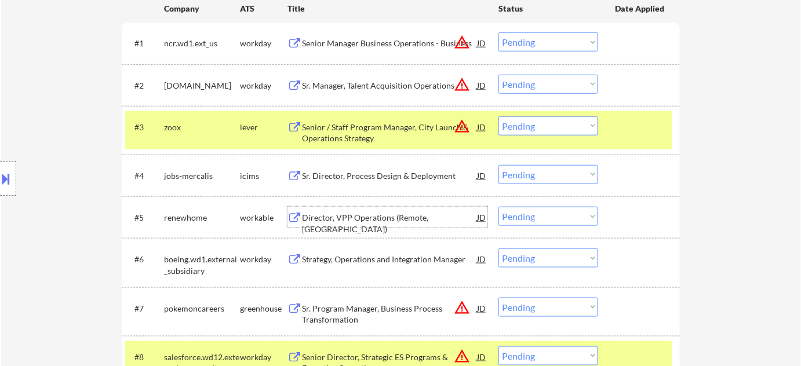
scroll to position [356, 0]
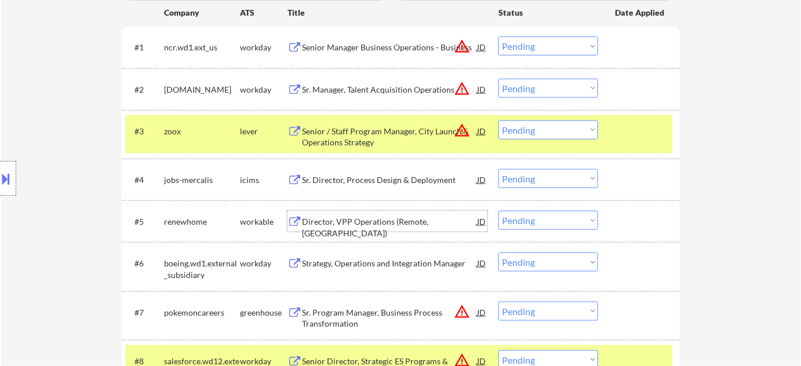
click at [526, 219] on select "Choose an option... Pending Applied Excluded (Questions) Excluded (Expired) Exc…" at bounding box center [548, 220] width 100 height 19
click at [498, 211] on select "Choose an option... Pending Applied Excluded (Questions) Excluded (Expired) Exc…" at bounding box center [548, 220] width 100 height 19
select select ""pending""
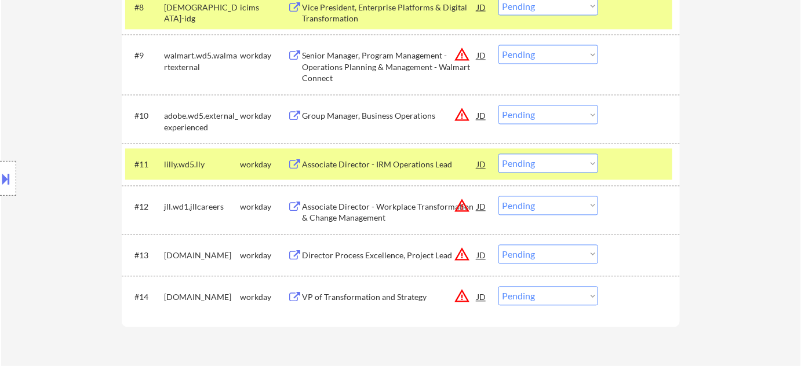
scroll to position [672, 0]
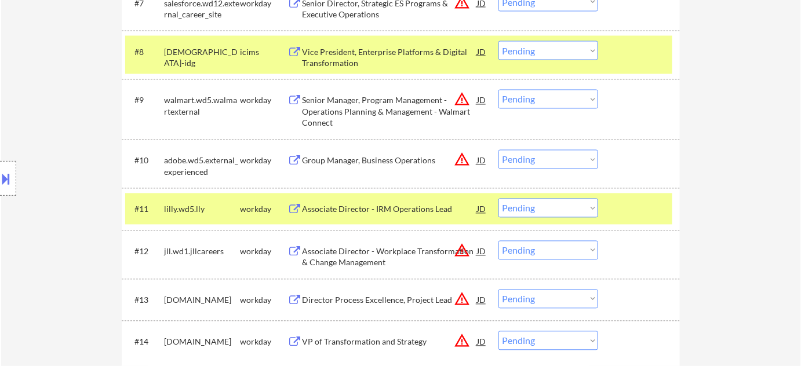
click at [413, 165] on div "Group Manager, Business Operations" at bounding box center [389, 161] width 175 height 12
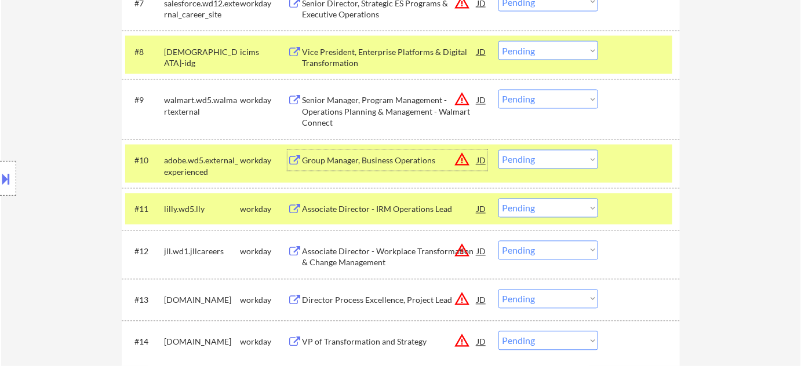
click at [0, 160] on div "Location Inclusions:" at bounding box center [103, 178] width 207 height 215
click at [8, 179] on button at bounding box center [6, 178] width 13 height 19
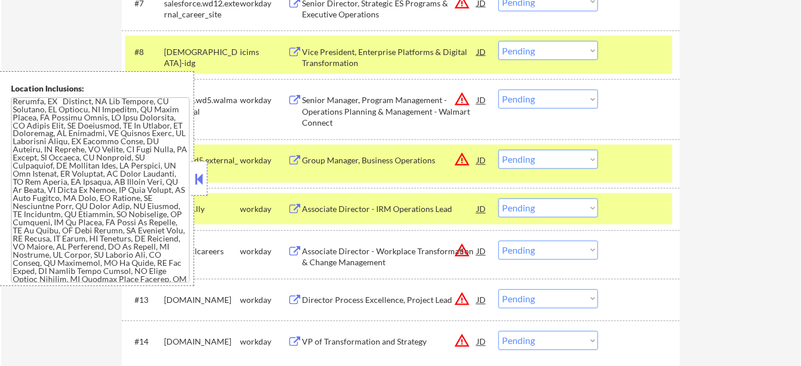
scroll to position [927, 0]
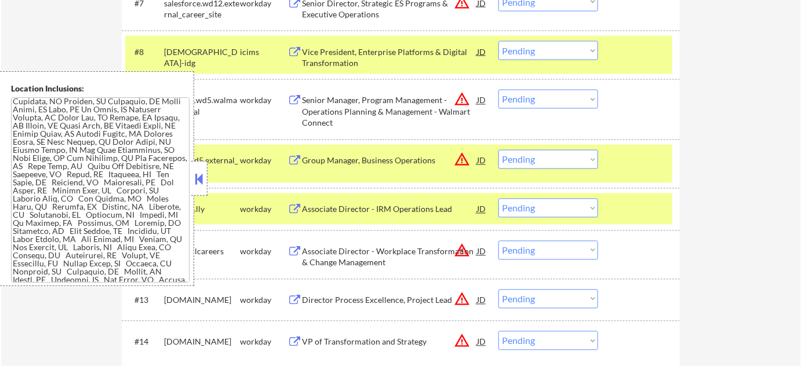
click at [198, 185] on button at bounding box center [199, 178] width 13 height 17
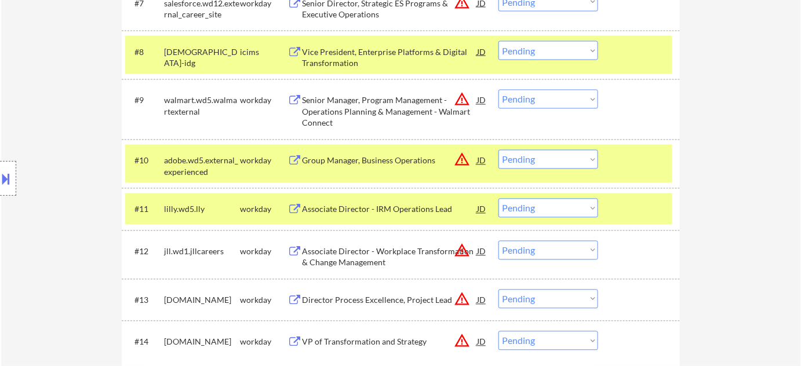
click at [335, 162] on div "Group Manager, Business Operations" at bounding box center [389, 161] width 175 height 12
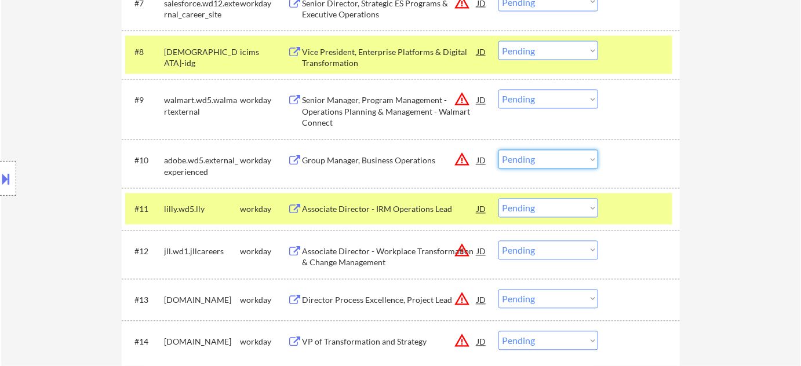
drag, startPoint x: 512, startPoint y: 159, endPoint x: 513, endPoint y: 166, distance: 7.6
click at [512, 159] on select "Choose an option... Pending Applied Excluded (Questions) Excluded (Expired) Exc…" at bounding box center [548, 159] width 100 height 19
click at [498, 150] on select "Choose an option... Pending Applied Excluded (Questions) Excluded (Expired) Exc…" at bounding box center [548, 159] width 100 height 19
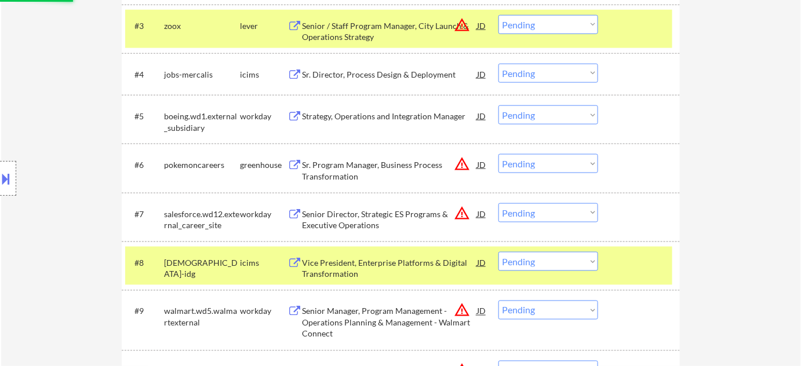
scroll to position [356, 0]
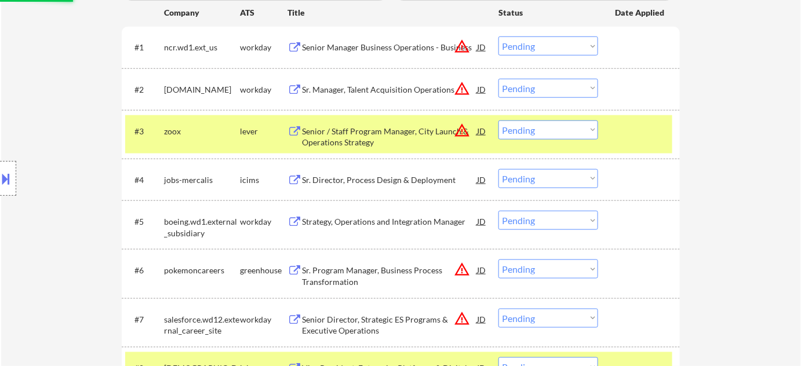
select select ""pending""
click at [349, 49] on div "Senior Manager Business Operations - Business" at bounding box center [389, 48] width 175 height 12
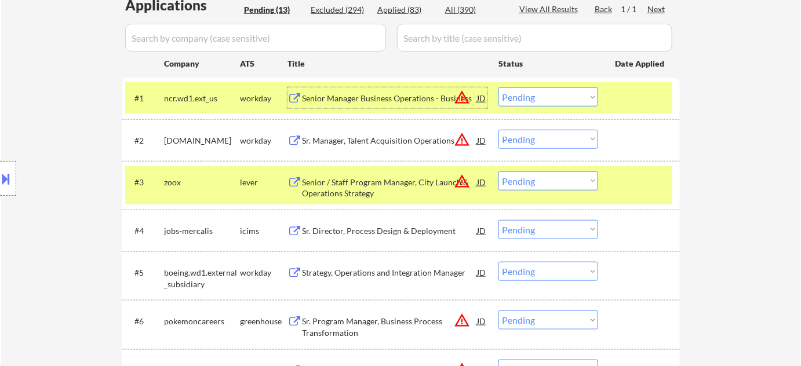
scroll to position [303, 0]
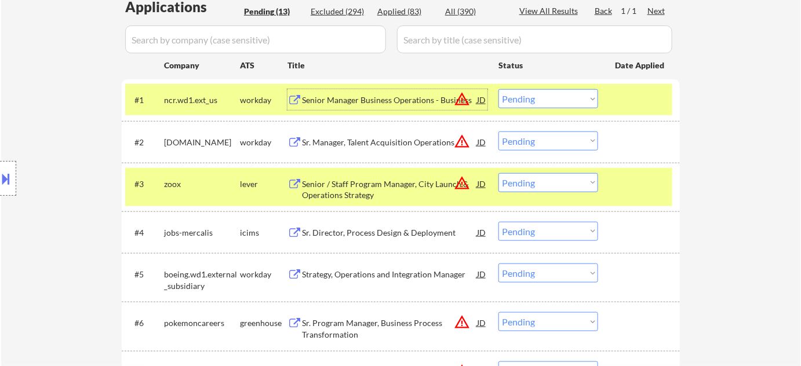
click at [349, 198] on div "Senior / Staff Program Manager, City Launch & Operations Strategy" at bounding box center [389, 190] width 175 height 23
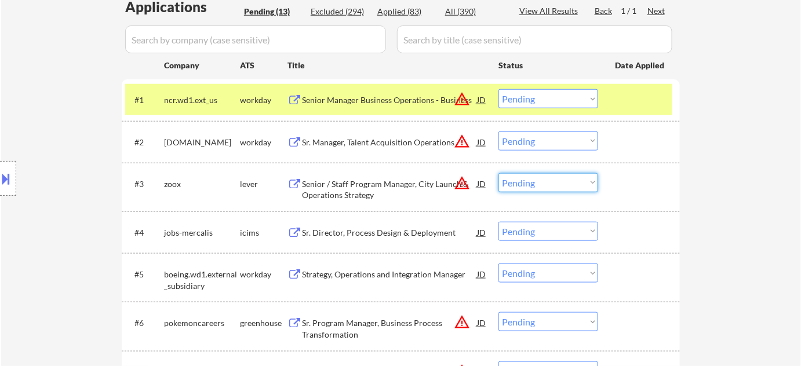
click at [572, 184] on select "Choose an option... Pending Applied Excluded (Questions) Excluded (Expired) Exc…" at bounding box center [548, 182] width 100 height 19
click at [498, 173] on select "Choose an option... Pending Applied Excluded (Questions) Excluded (Expired) Exc…" at bounding box center [548, 182] width 100 height 19
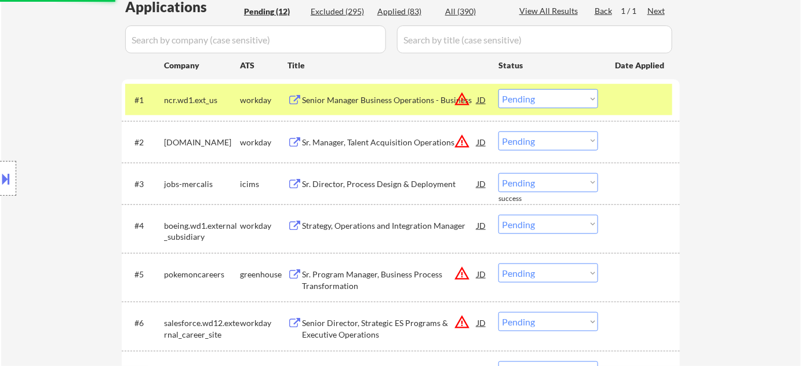
click at [370, 185] on div "Sr. Director, Process Design & Deployment" at bounding box center [389, 185] width 175 height 12
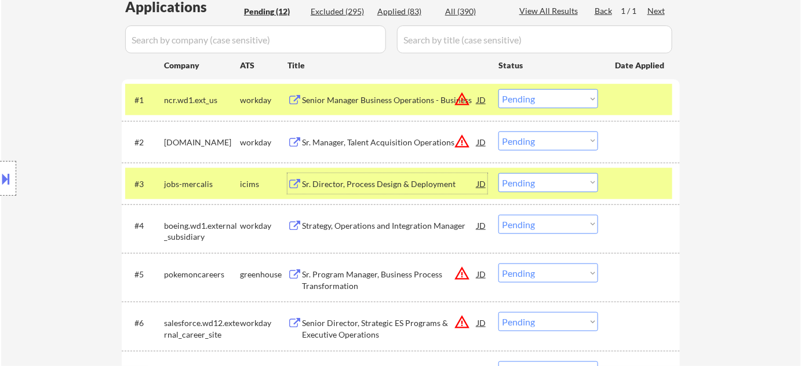
click at [530, 187] on select "Choose an option... Pending Applied Excluded (Questions) Excluded (Expired) Exc…" at bounding box center [548, 182] width 100 height 19
click at [498, 173] on select "Choose an option... Pending Applied Excluded (Questions) Excluded (Expired) Exc…" at bounding box center [548, 182] width 100 height 19
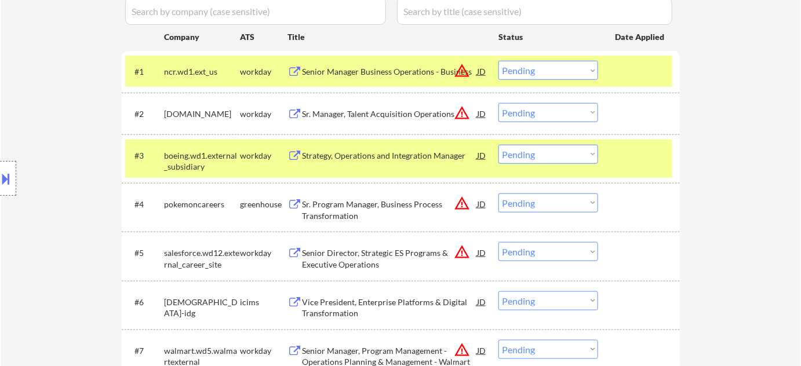
scroll to position [356, 0]
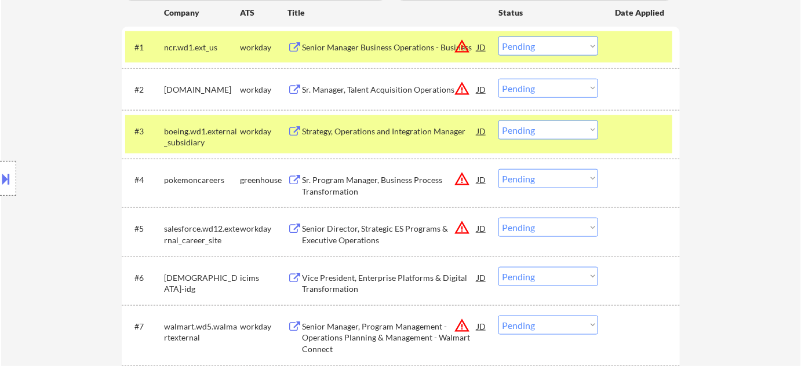
click at [381, 125] on div "Strategy, Operations and Integration Manager" at bounding box center [389, 131] width 175 height 21
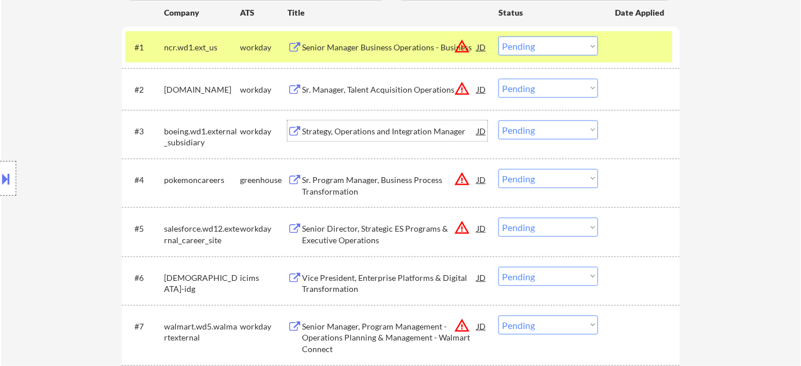
click at [534, 132] on select "Choose an option... Pending Applied Excluded (Questions) Excluded (Expired) Exc…" at bounding box center [548, 130] width 100 height 19
click at [498, 121] on select "Choose an option... Pending Applied Excluded (Questions) Excluded (Expired) Exc…" at bounding box center [548, 130] width 100 height 19
select select ""pending""
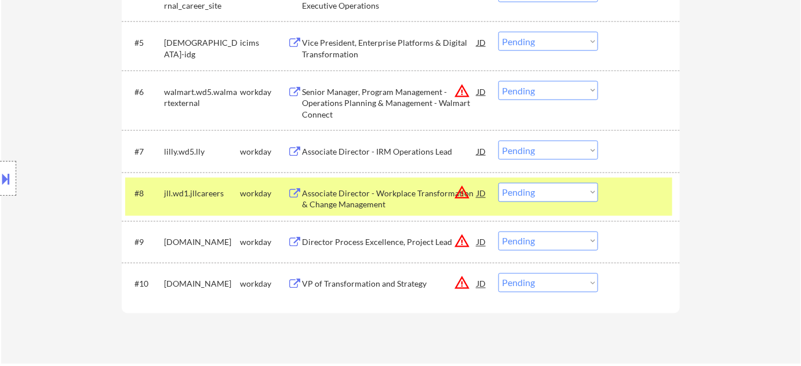
scroll to position [567, 0]
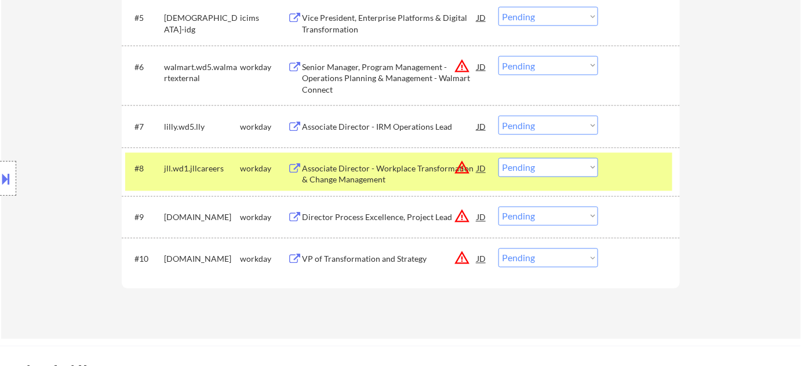
click at [358, 261] on div "VP of Transformation and Strategy" at bounding box center [389, 260] width 175 height 12
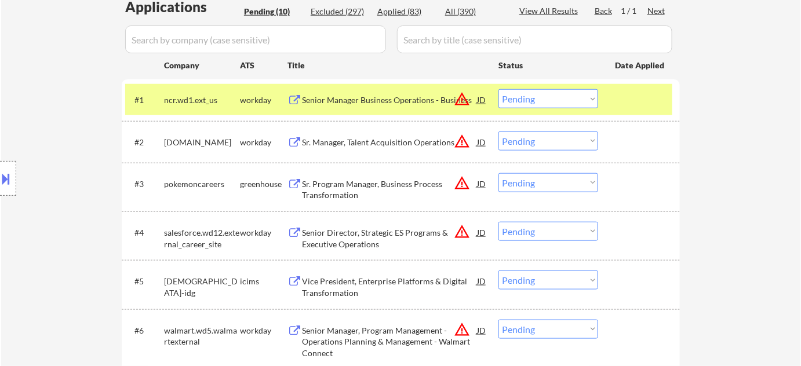
scroll to position [409, 0]
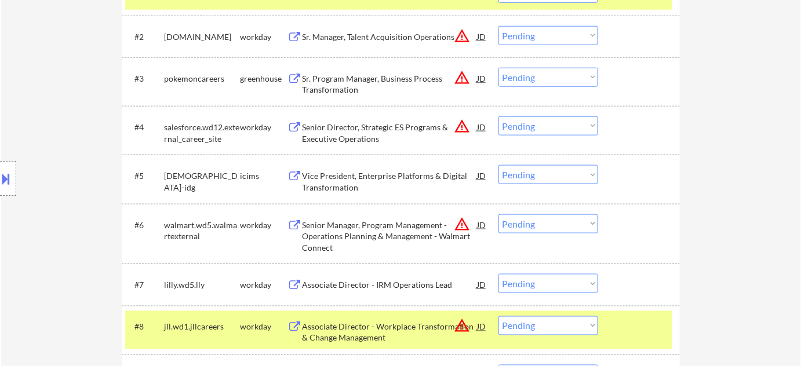
click at [325, 80] on div "Sr. Program Manager, Business Process Transformation" at bounding box center [389, 84] width 175 height 23
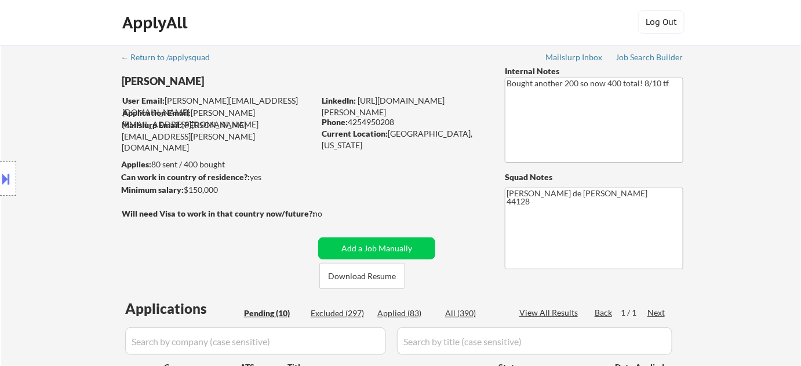
scroll to position [0, 0]
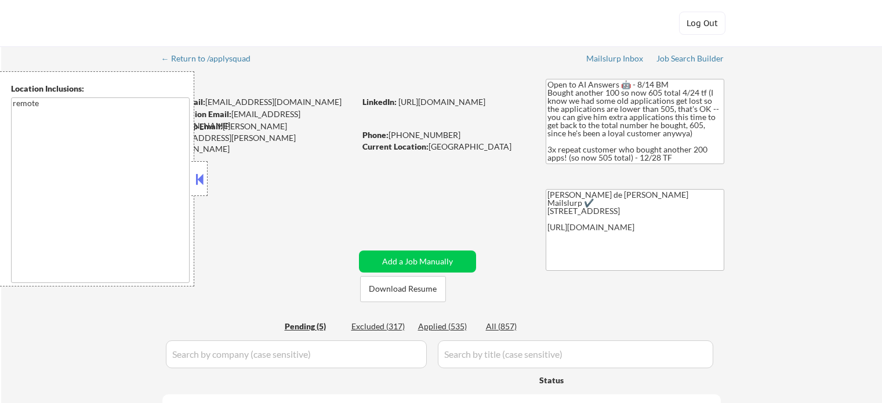
select select ""pending""
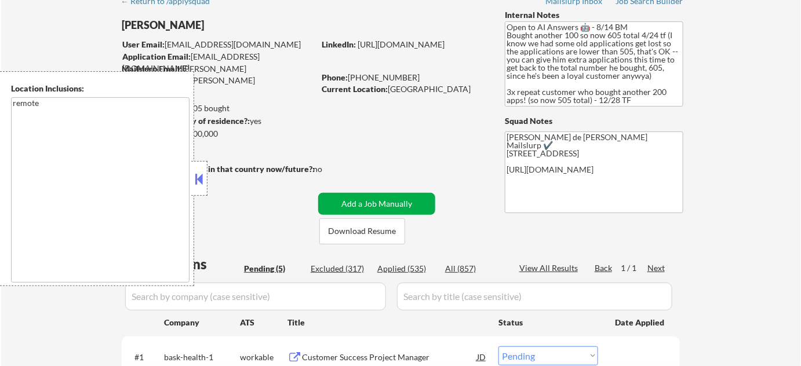
scroll to position [263, 0]
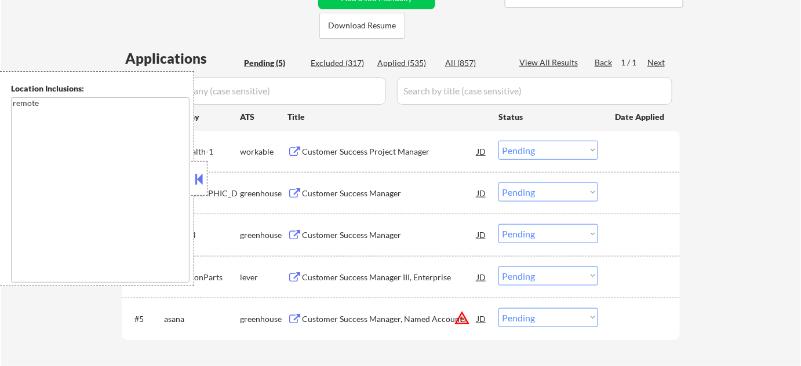
click at [202, 168] on div at bounding box center [199, 178] width 16 height 35
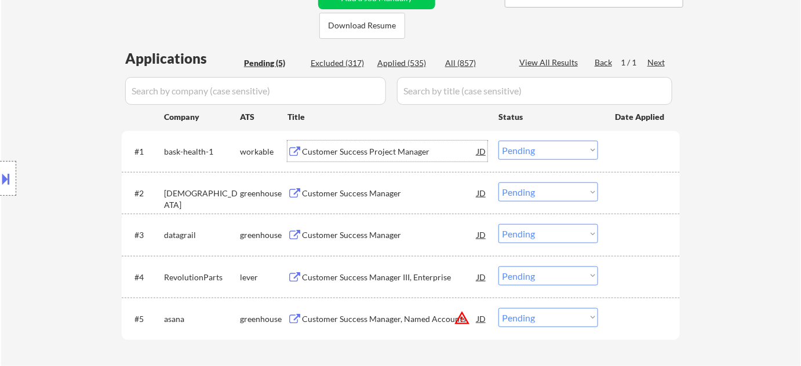
click at [355, 149] on div "Customer Success Project Manager" at bounding box center [389, 152] width 175 height 12
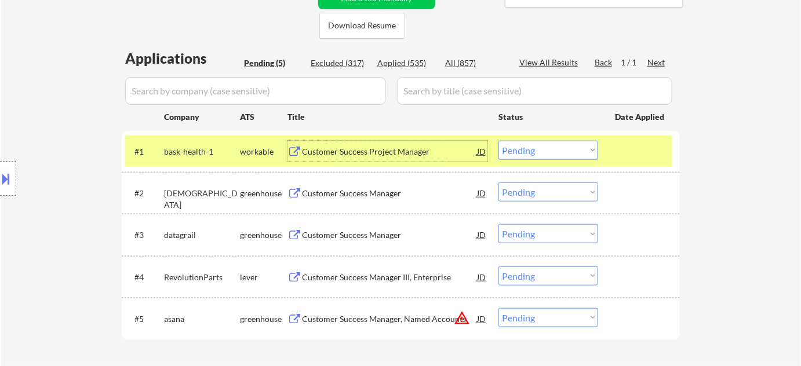
click at [341, 192] on div "Customer Success Manager" at bounding box center [389, 194] width 175 height 12
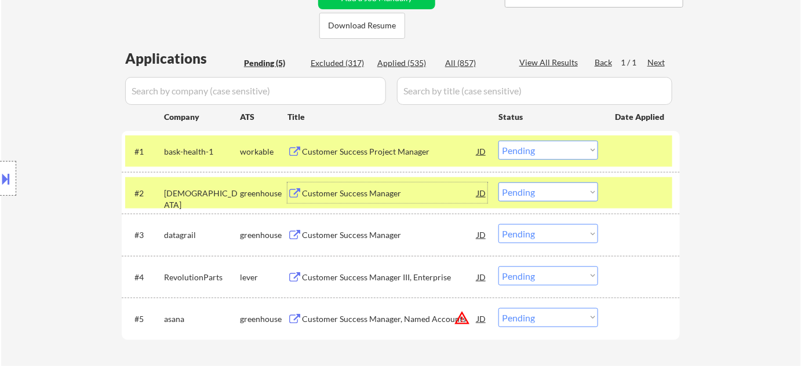
click at [538, 191] on select "Choose an option... Pending Applied Excluded (Questions) Excluded (Expired) Exc…" at bounding box center [548, 192] width 100 height 19
click at [498, 183] on select "Choose an option... Pending Applied Excluded (Questions) Excluded (Expired) Exc…" at bounding box center [548, 192] width 100 height 19
select select ""pending""
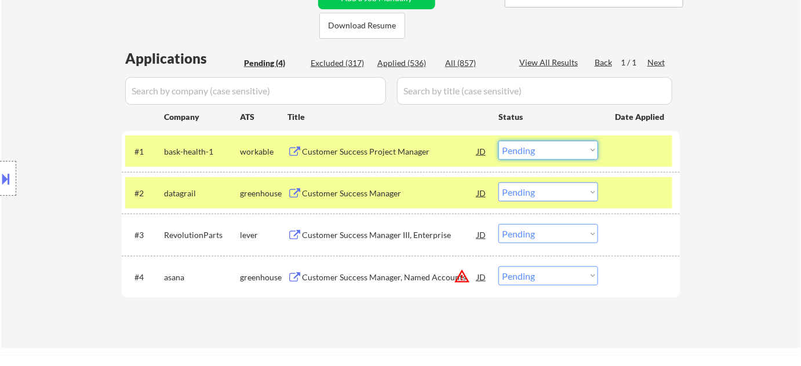
click at [525, 150] on select "Choose an option... Pending Applied Excluded (Questions) Excluded (Expired) Exc…" at bounding box center [548, 150] width 100 height 19
click at [498, 141] on select "Choose an option... Pending Applied Excluded (Questions) Excluded (Expired) Exc…" at bounding box center [548, 150] width 100 height 19
click at [375, 194] on div "Customer Success Manager" at bounding box center [389, 194] width 175 height 12
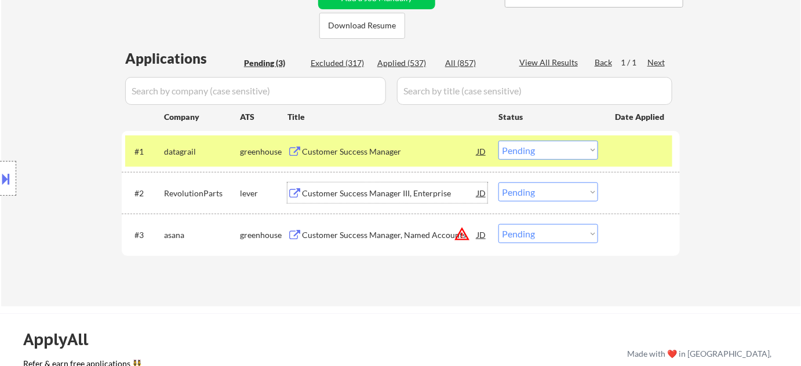
click at [529, 150] on select "Choose an option... Pending Applied Excluded (Questions) Excluded (Expired) Exc…" at bounding box center [548, 150] width 100 height 19
click at [498, 141] on select "Choose an option... Pending Applied Excluded (Questions) Excluded (Expired) Exc…" at bounding box center [548, 150] width 100 height 19
click at [390, 188] on div "Customer Success Manager III, Enterprise" at bounding box center [389, 194] width 175 height 12
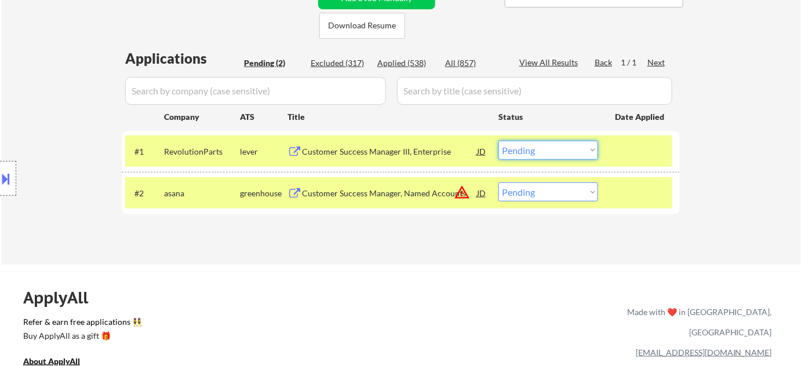
drag, startPoint x: 544, startPoint y: 150, endPoint x: 540, endPoint y: 158, distance: 8.8
click at [544, 150] on select "Choose an option... Pending Applied Excluded (Questions) Excluded (Expired) Exc…" at bounding box center [548, 150] width 100 height 19
click at [498, 141] on select "Choose an option... Pending Applied Excluded (Questions) Excluded (Expired) Exc…" at bounding box center [548, 150] width 100 height 19
click at [457, 194] on button "warning_amber" at bounding box center [462, 192] width 16 height 16
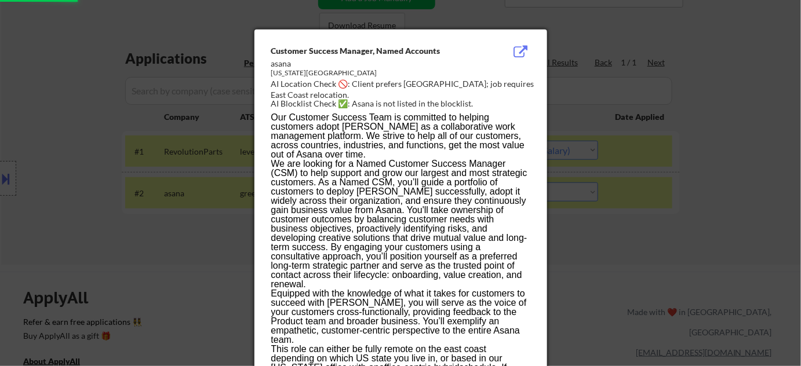
click at [155, 277] on div at bounding box center [400, 183] width 801 height 366
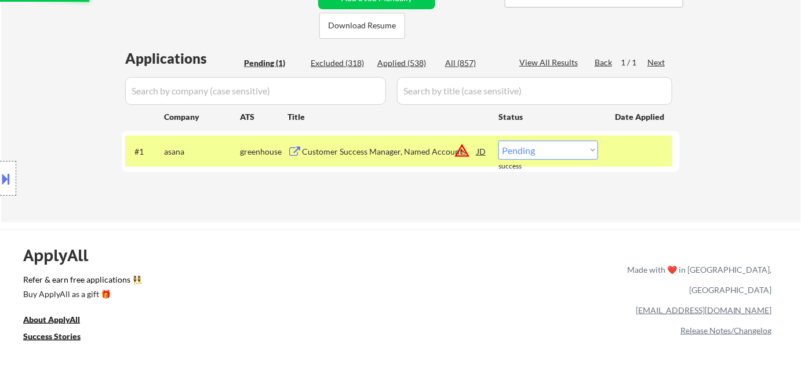
click at [552, 152] on select "Choose an option... Pending Applied Excluded (Questions) Excluded (Expired) Exc…" at bounding box center [548, 150] width 100 height 19
select select ""excluded__location_""
click at [498, 141] on select "Choose an option... Pending Applied Excluded (Questions) Excluded (Expired) Exc…" at bounding box center [548, 150] width 100 height 19
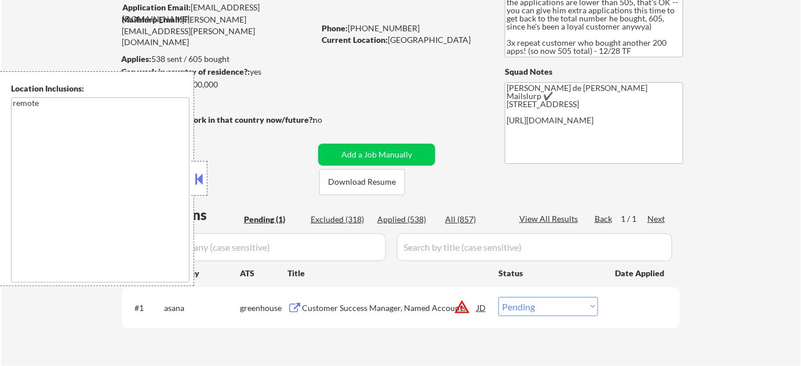
scroll to position [210, 0]
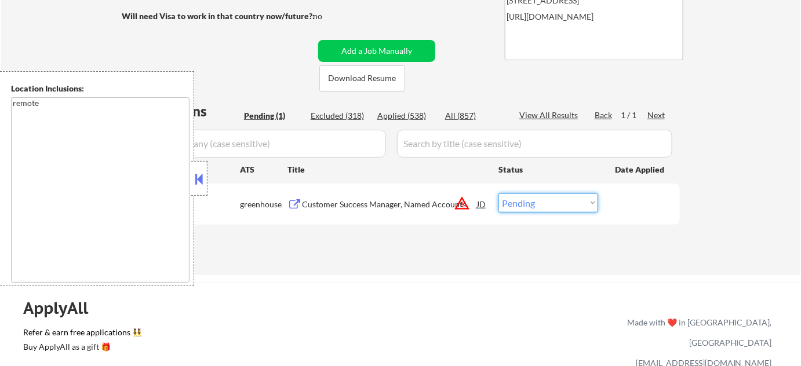
click at [569, 196] on select "Choose an option... Pending Applied Excluded (Questions) Excluded (Expired) Exc…" at bounding box center [548, 203] width 100 height 19
select select ""excluded__location_""
click at [498, 194] on select "Choose an option... Pending Applied Excluded (Questions) Excluded (Expired) Exc…" at bounding box center [548, 203] width 100 height 19
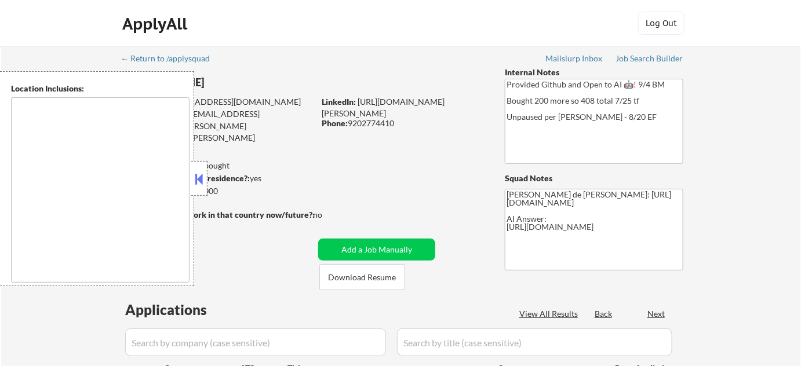
type textarea "Denver, CO Glendale, CO Edgewater, CO Wheat Ridge, CO Commerce City, CO Englewo…"
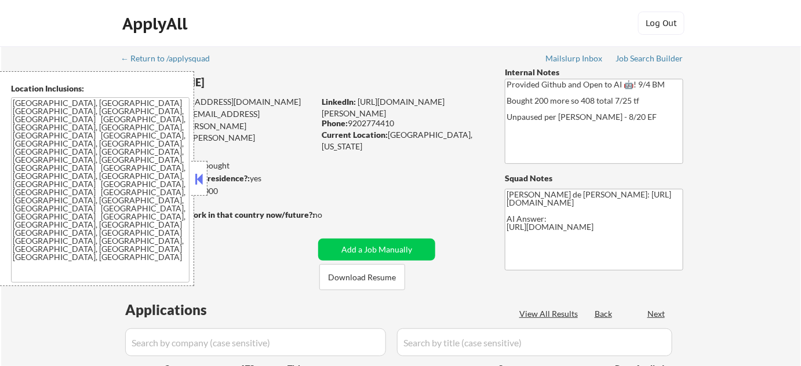
select select ""pending""
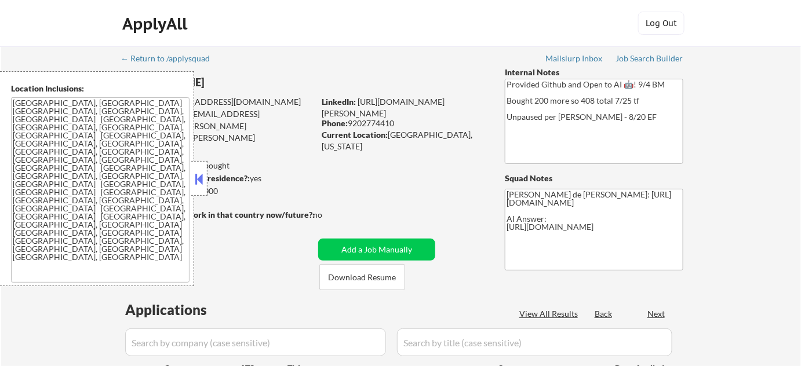
select select ""pending""
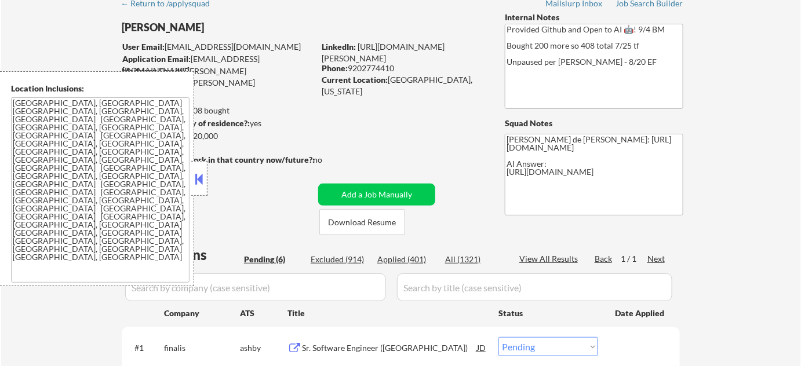
scroll to position [263, 0]
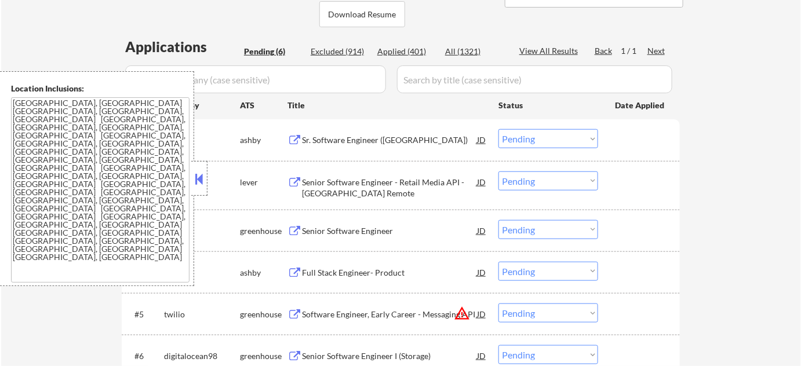
click at [204, 177] on button at bounding box center [199, 178] width 13 height 17
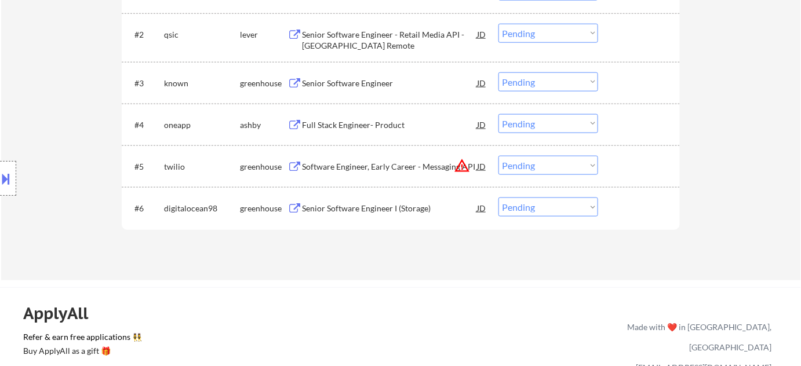
scroll to position [421, 0]
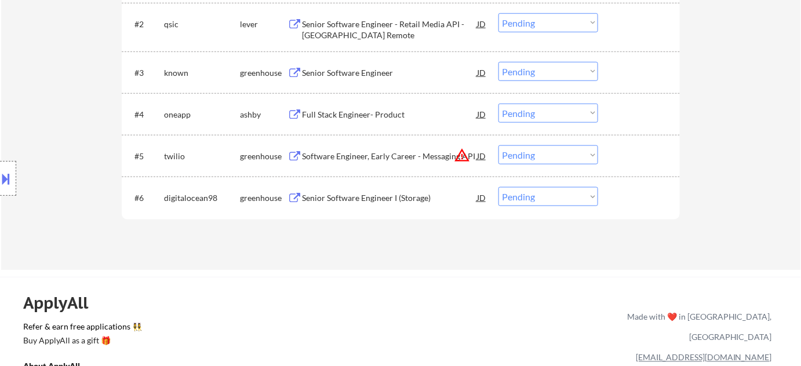
click at [531, 159] on select "Choose an option... Pending Applied Excluded (Questions) Excluded (Expired) Exc…" at bounding box center [548, 154] width 100 height 19
click at [498, 145] on select "Choose an option... Pending Applied Excluded (Questions) Excluded (Expired) Exc…" at bounding box center [548, 154] width 100 height 19
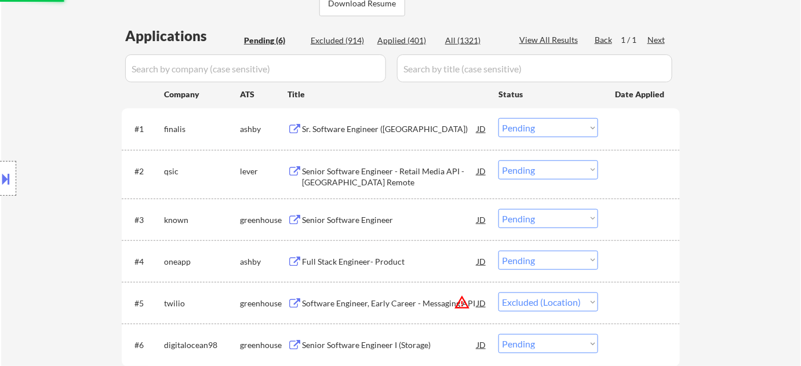
scroll to position [263, 0]
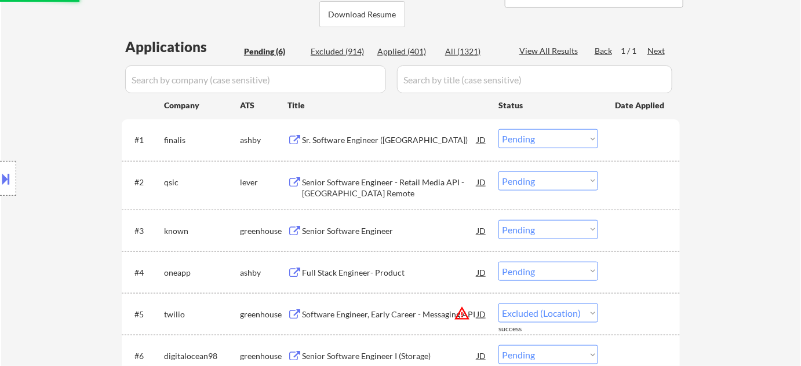
select select ""pending""
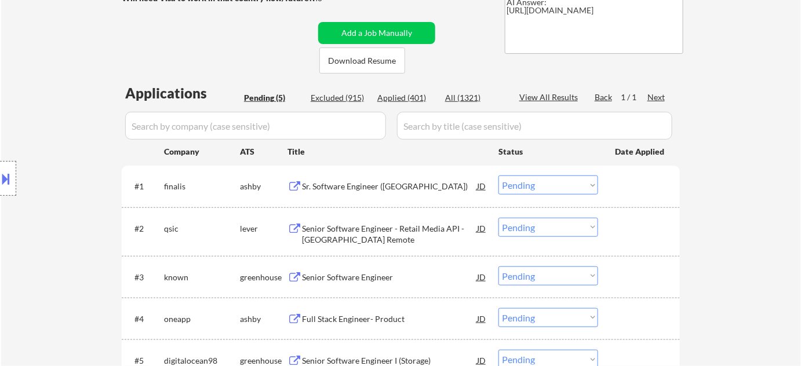
scroll to position [210, 0]
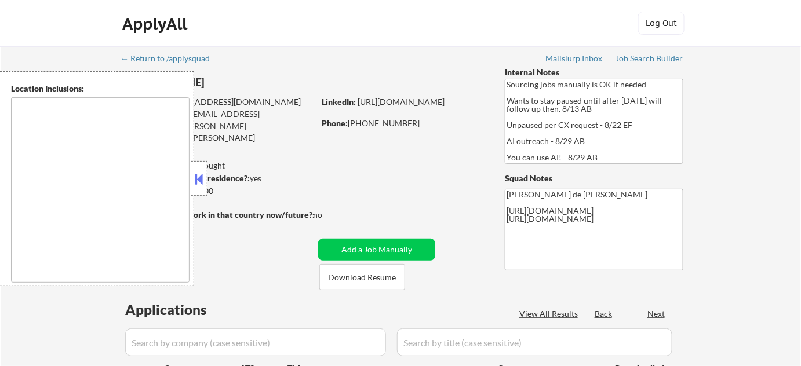
type textarea "[GEOGRAPHIC_DATA], [GEOGRAPHIC_DATA] [GEOGRAPHIC_DATA], [GEOGRAPHIC_DATA] [GEOG…"
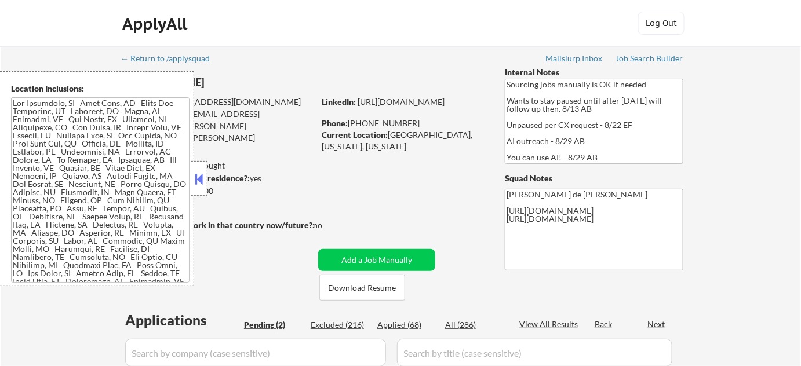
select select ""pending""
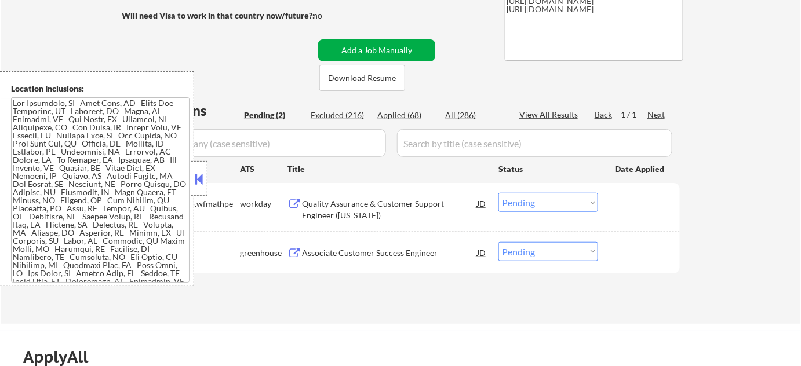
scroll to position [210, 0]
click at [201, 177] on button at bounding box center [199, 178] width 13 height 17
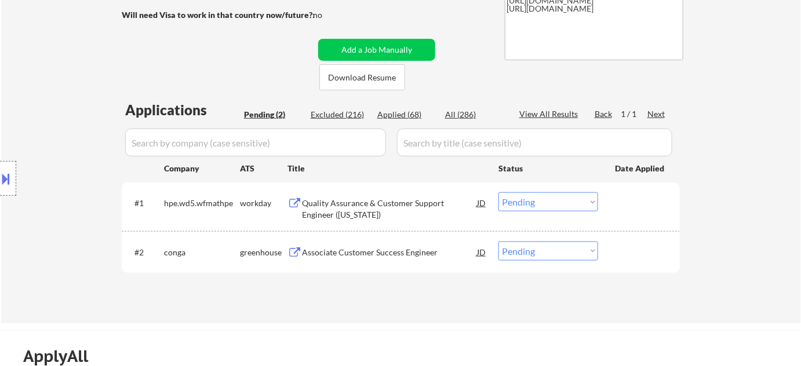
click at [313, 203] on div "Quality Assurance & Customer Support Engineer ([US_STATE])" at bounding box center [389, 209] width 175 height 23
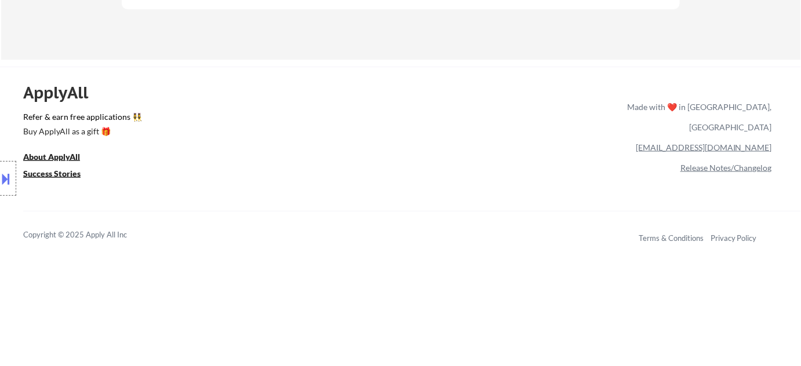
scroll to position [316, 0]
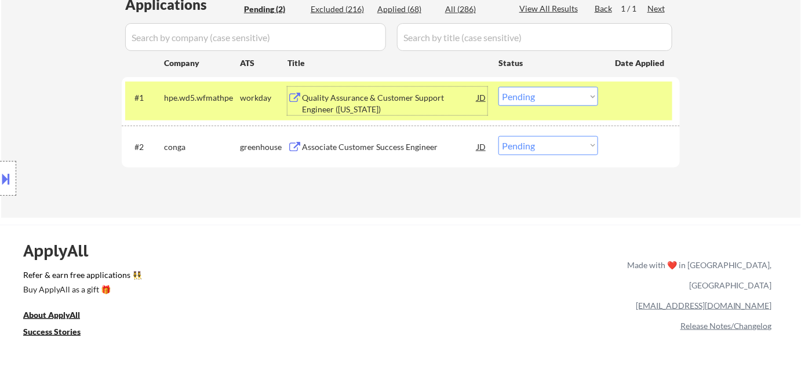
click at [356, 149] on div "Associate Customer Success Engineer" at bounding box center [389, 147] width 175 height 12
